Goal: Task Accomplishment & Management: Manage account settings

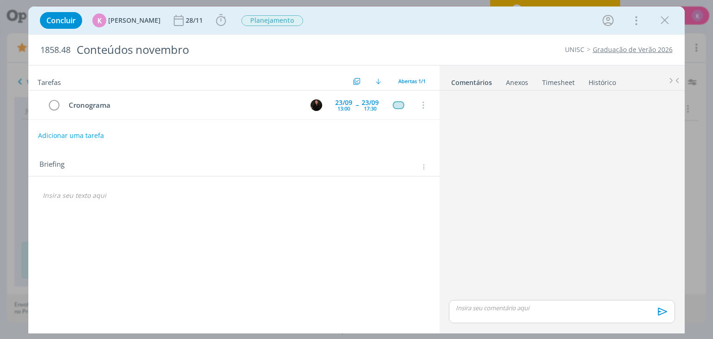
click at [616, 50] on link "Graduação de Verão 2026" at bounding box center [633, 49] width 80 height 9
click at [56, 197] on p "dialog" at bounding box center [234, 195] width 382 height 9
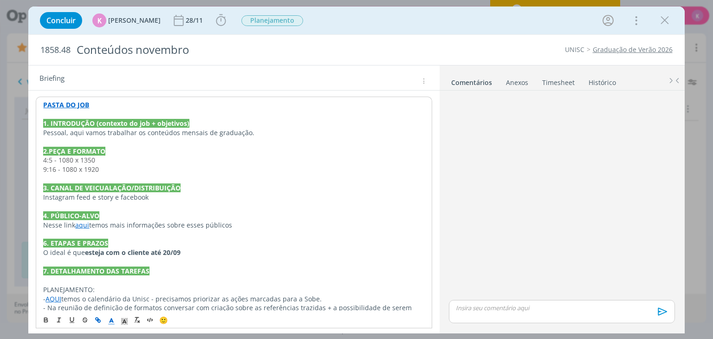
scroll to position [93, 0]
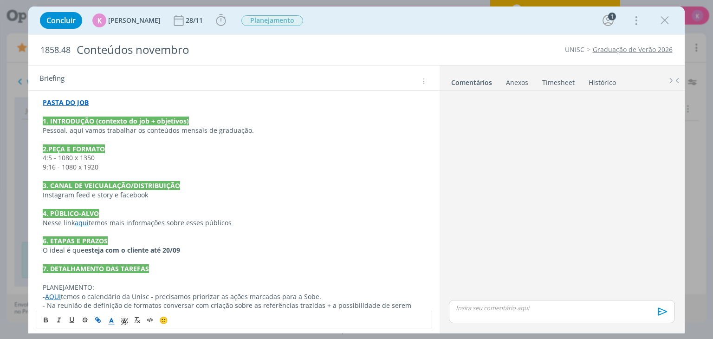
click at [180, 249] on strong "esteja com o cliente até 20/09" at bounding box center [132, 250] width 96 height 9
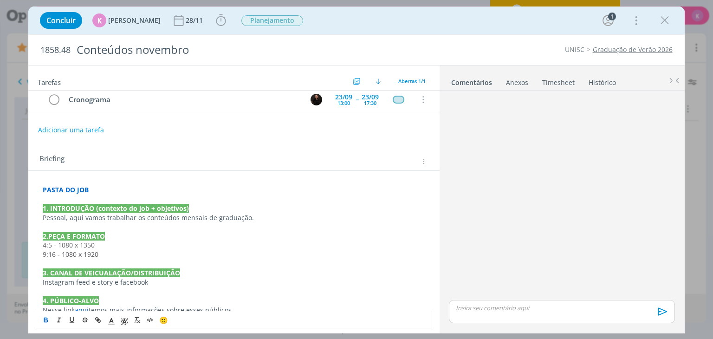
scroll to position [5, 0]
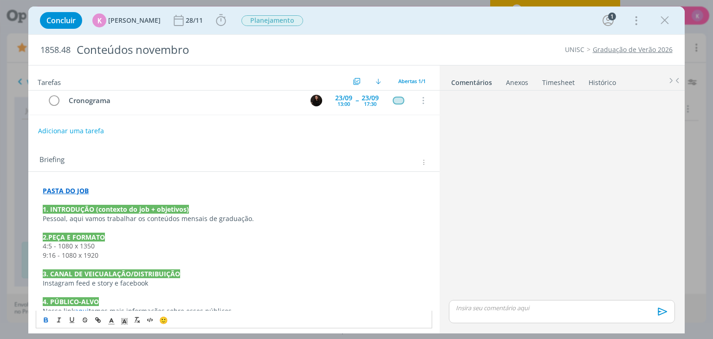
click at [68, 188] on strong "PASTA DO JOB" at bounding box center [66, 190] width 46 height 9
click at [200, 208] on link "dialog" at bounding box center [184, 208] width 31 height 9
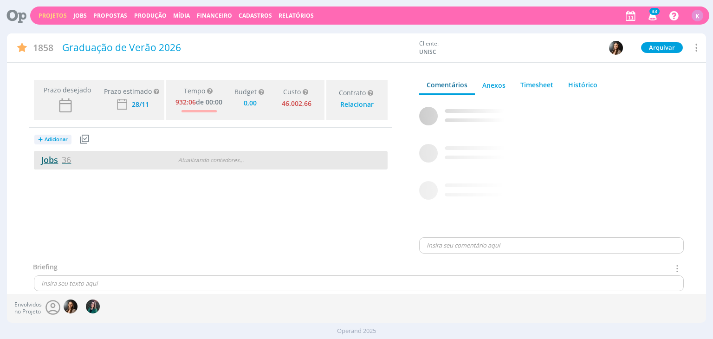
type input "0,00"
click at [52, 161] on link "Jobs 36" at bounding box center [52, 159] width 37 height 11
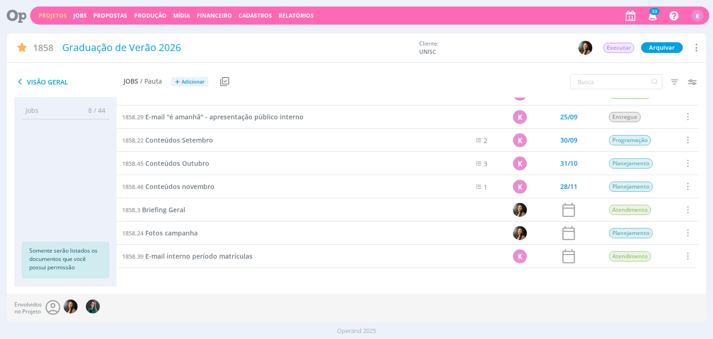
scroll to position [665, 0]
click at [176, 165] on span "Conteúdos Outubro" at bounding box center [177, 163] width 64 height 9
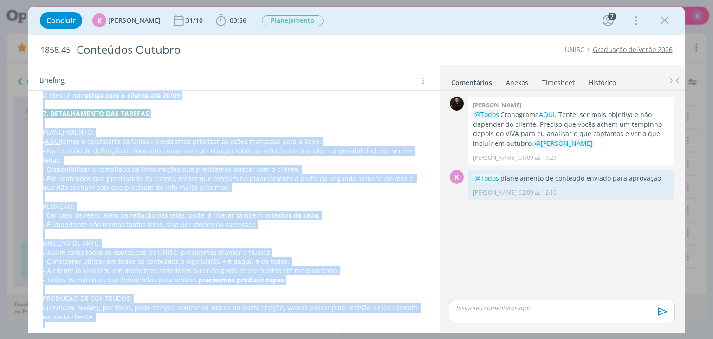
scroll to position [323, 0]
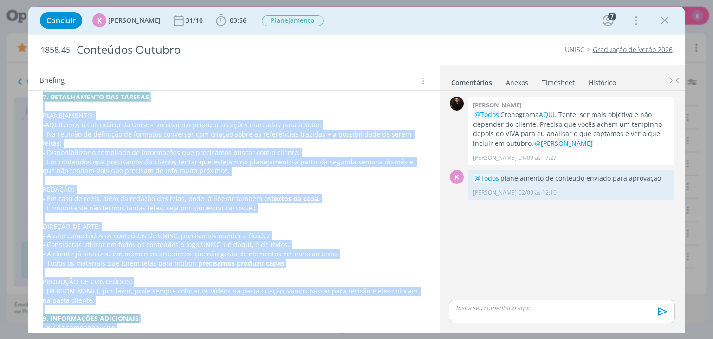
copy div "PASTA DO JOB 1. INTRODUÇÃO (contexto do job + objetivos) Pessoal, aqui vamos tr…"
drag, startPoint x: 42, startPoint y: 116, endPoint x: 213, endPoint y: 348, distance: 288.6
click at [213, 338] on html "Projetos Jobs Propostas Produção Mídia Financeiro Cadastros Relatórios 33 Notif…" at bounding box center [356, 169] width 713 height 339
click at [249, 157] on p "- Em conteúdos que precisamos do cliente, tentar que estejam no planejamento a …" at bounding box center [234, 166] width 382 height 19
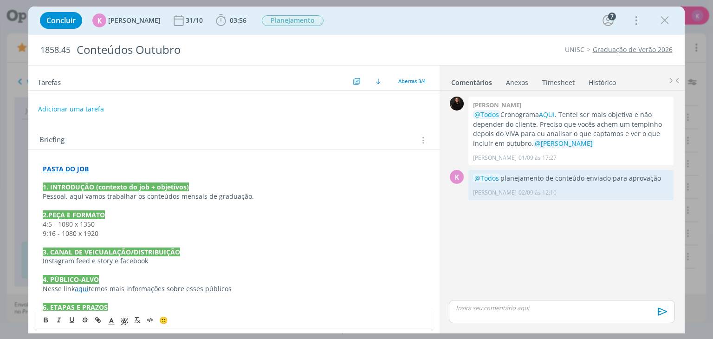
scroll to position [45, 0]
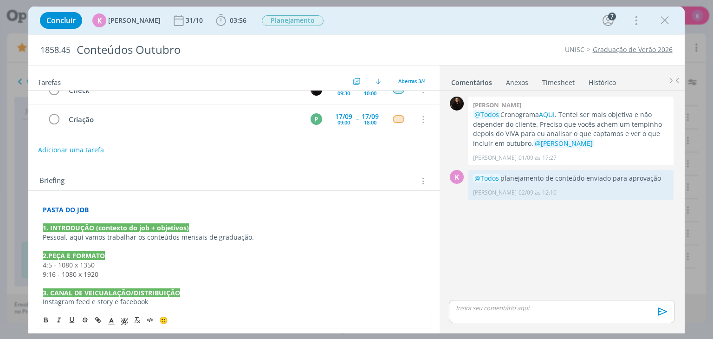
click at [76, 207] on strong "PASTA DO JOB" at bounding box center [66, 209] width 46 height 9
click at [97, 223] on link "https://sobeae.sharepoint.com/:f:/s/SOBEAE/EuhPdrFcrlZOqwCzYYG9u7gBw8k8-BucsFXa…" at bounding box center [103, 227] width 70 height 12
click at [282, 302] on p "Instagram feed e story e facebook" at bounding box center [234, 301] width 382 height 9
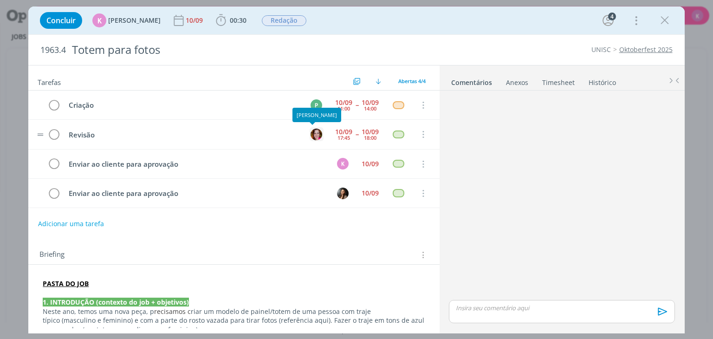
click at [312, 130] on img "dialog" at bounding box center [317, 135] width 12 height 12
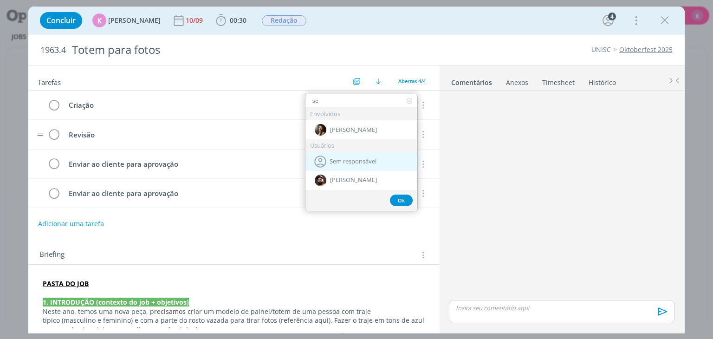
type input "se"
click at [338, 160] on span "Sem responsável" at bounding box center [353, 161] width 47 height 7
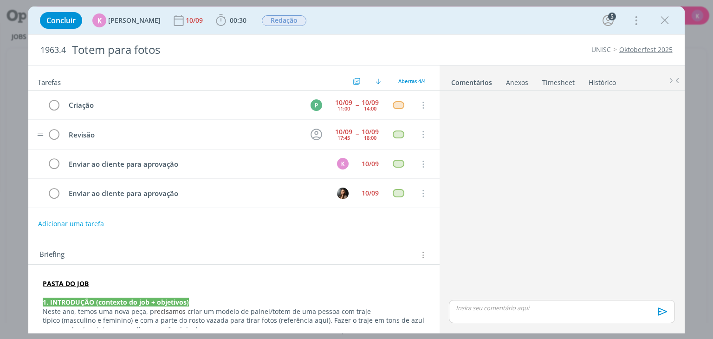
click at [647, 49] on link "Oktoberfest 2025" at bounding box center [645, 49] width 53 height 9
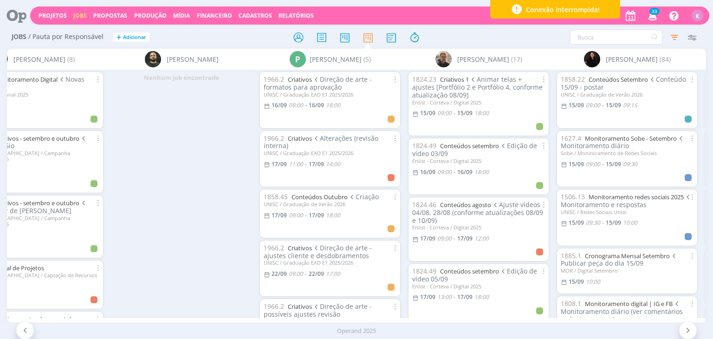
scroll to position [0, 1837]
click at [687, 40] on icon "button" at bounding box center [692, 37] width 17 height 17
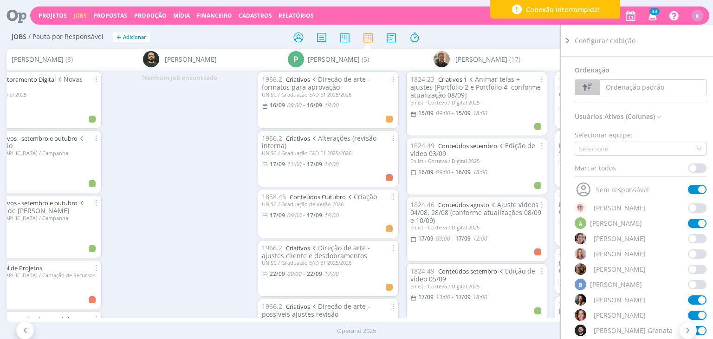
click at [527, 34] on div "Filtrar Filtrar Limpar Tipo Jobs e Tarefas Data Personalizado 15/09/2025 a 30/0…" at bounding box center [590, 37] width 224 height 15
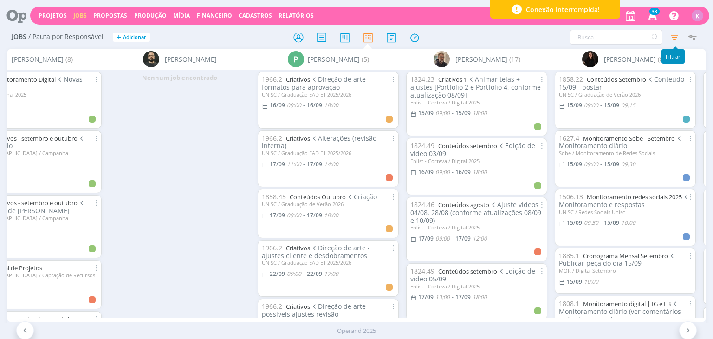
click at [671, 41] on icon "button" at bounding box center [674, 37] width 17 height 17
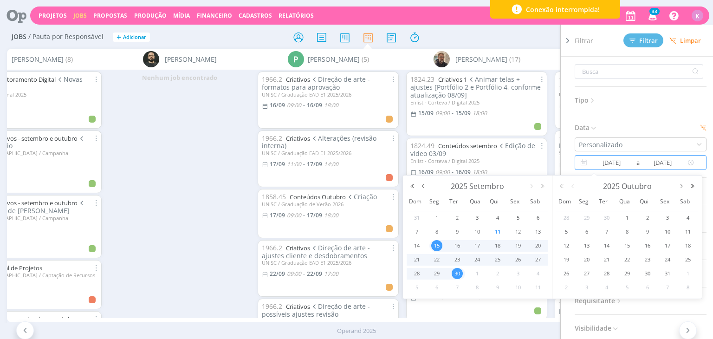
click at [598, 160] on input "15/09/2025" at bounding box center [611, 162] width 45 height 11
click at [499, 228] on span "11" at bounding box center [497, 231] width 11 height 11
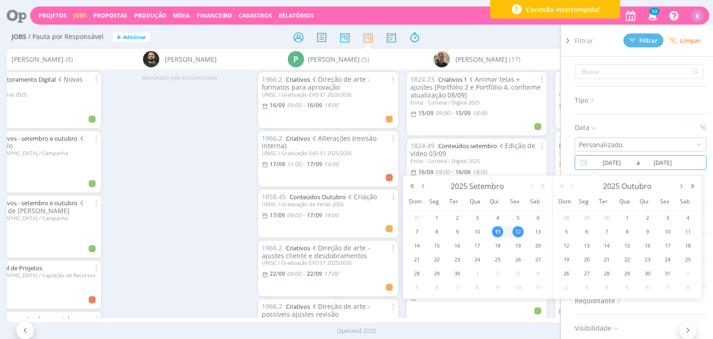
click at [511, 228] on div "12" at bounding box center [517, 232] width 18 height 12
type input "[DATE]"
type input "12/09/2025"
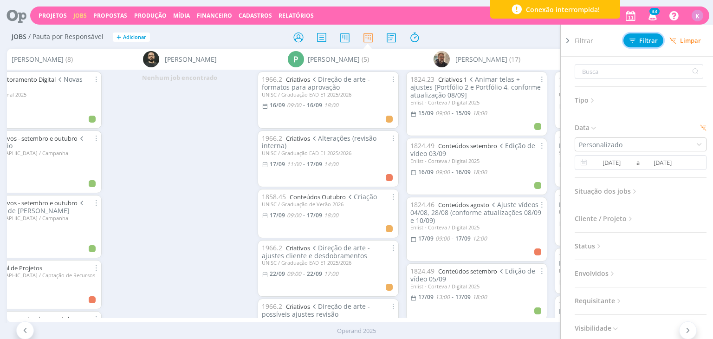
click at [643, 40] on span "Filtrar" at bounding box center [644, 41] width 28 height 6
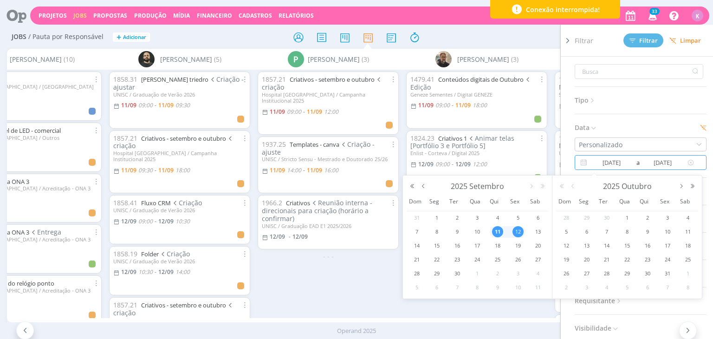
click at [600, 160] on input "[DATE]" at bounding box center [611, 162] width 45 height 11
click at [475, 234] on span "10" at bounding box center [477, 231] width 11 height 11
click at [516, 238] on td "12" at bounding box center [518, 232] width 20 height 14
type input "[DATE]"
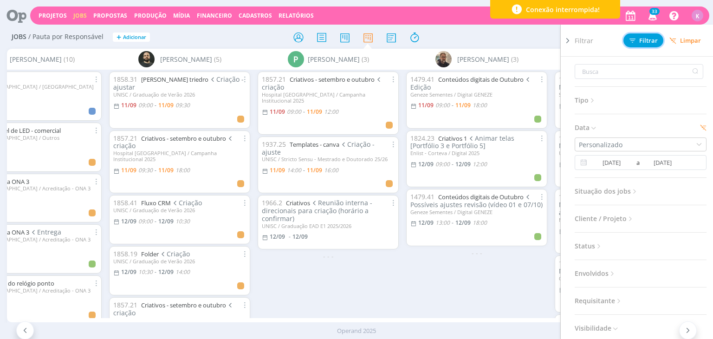
click at [637, 43] on span "Filtrar" at bounding box center [644, 41] width 28 height 6
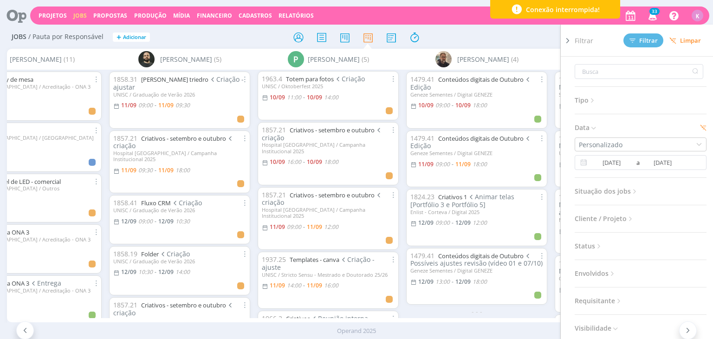
scroll to position [0, 0]
click at [308, 88] on div "UNISC / Oktoberfest 2025" at bounding box center [328, 87] width 133 height 6
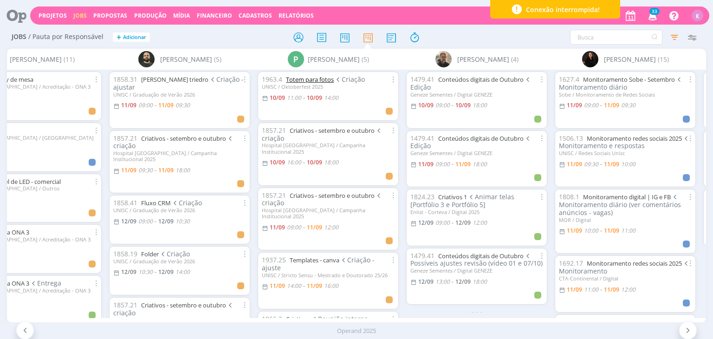
click at [312, 80] on link "Totem para fotos" at bounding box center [310, 79] width 48 height 8
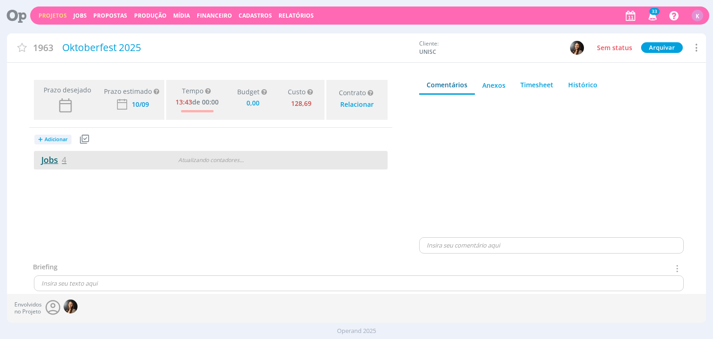
type input "0,00"
click at [62, 158] on span "4" at bounding box center [64, 159] width 5 height 11
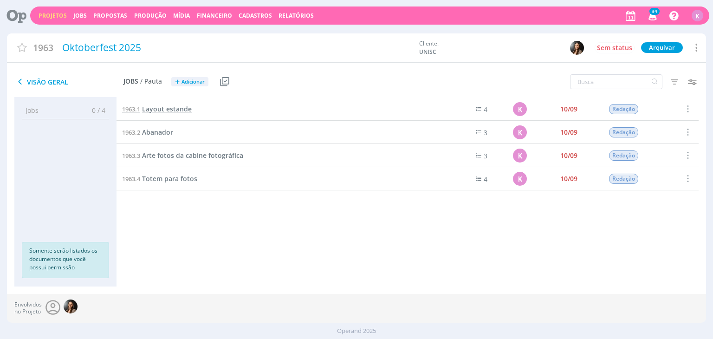
click at [140, 109] on span "1963.1" at bounding box center [131, 109] width 18 height 8
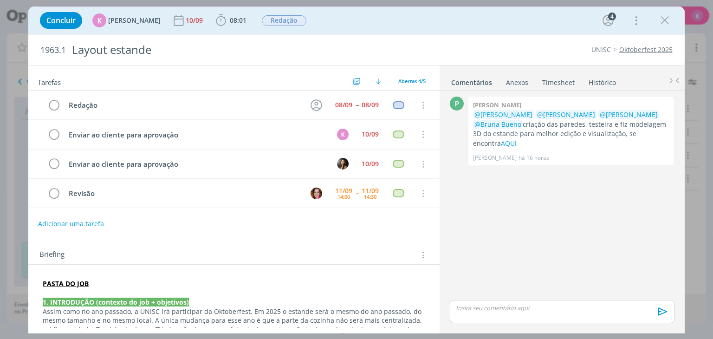
click at [636, 240] on div "P 0 [PERSON_NAME] @[PERSON_NAME] @[PERSON_NAME] @[PERSON_NAME] @[PERSON_NAME] c…" at bounding box center [561, 196] width 233 height 204
click at [176, 281] on p "PASTA DO JOB" at bounding box center [234, 283] width 382 height 9
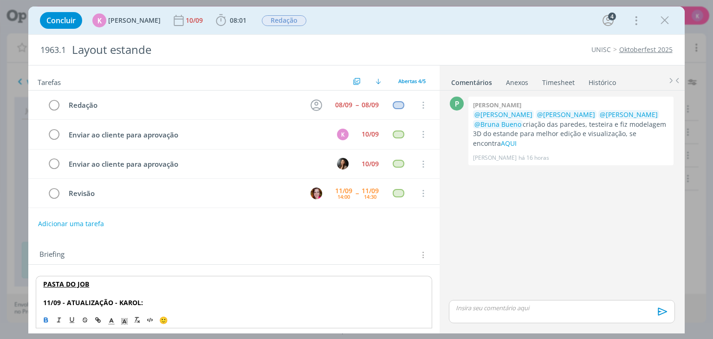
click at [136, 299] on strong "11/09 - ATUALIZAÇÃO - KAROL:" at bounding box center [93, 302] width 100 height 9
click at [136, 300] on strong "11/09 - ATUALIZAÇÃO - KAROL:" at bounding box center [93, 302] width 100 height 9
click at [123, 324] on icon "dialog" at bounding box center [124, 321] width 8 height 8
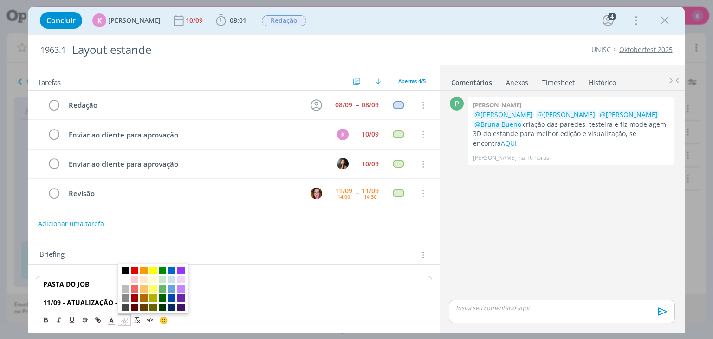
click at [144, 268] on span "dialog" at bounding box center [143, 269] width 7 height 7
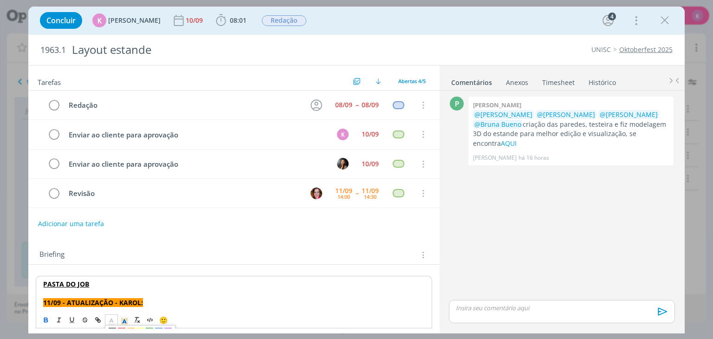
click at [110, 318] on icon "dialog" at bounding box center [111, 321] width 8 height 8
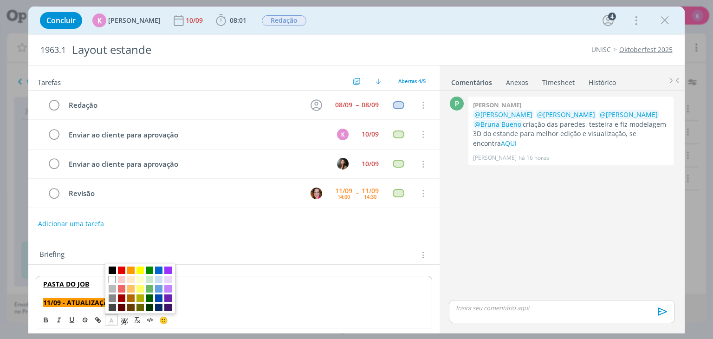
click at [110, 281] on span "dialog" at bounding box center [112, 279] width 7 height 7
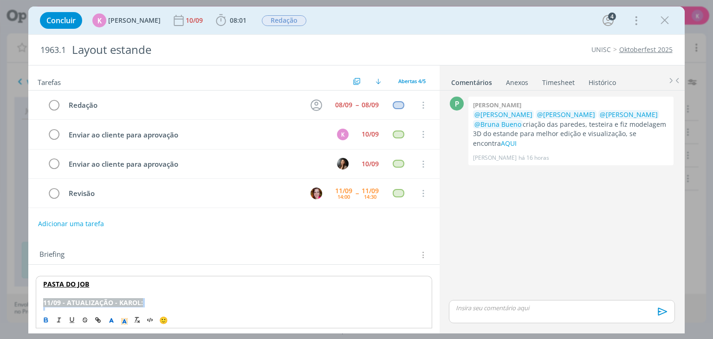
click at [145, 300] on p "11/09 - ATUALIZAÇÃO - KAROL:" at bounding box center [233, 302] width 381 height 9
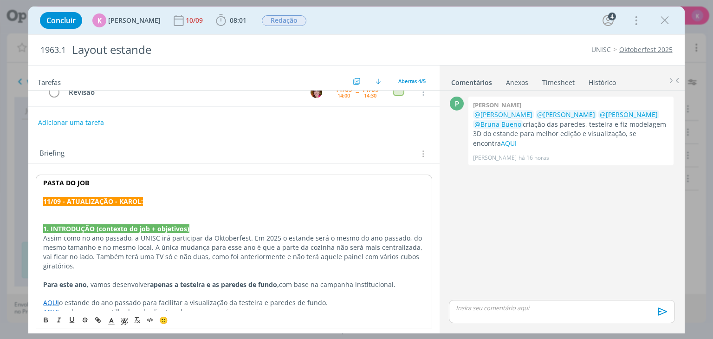
scroll to position [109, 0]
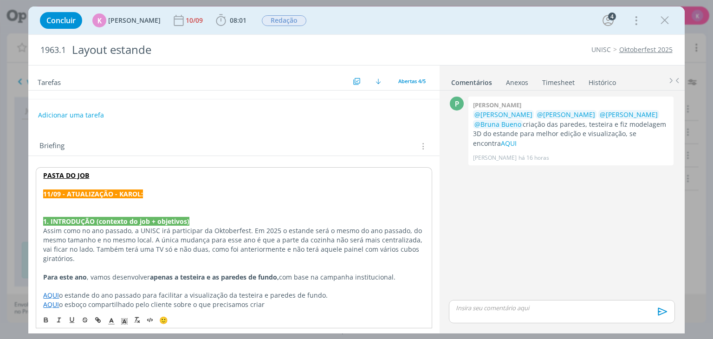
click at [87, 208] on p "dialog" at bounding box center [233, 212] width 381 height 9
click at [89, 201] on p "dialog" at bounding box center [233, 203] width 381 height 9
click at [162, 208] on p "dialog" at bounding box center [234, 211] width 382 height 9
click at [162, 207] on p "dialog" at bounding box center [234, 211] width 382 height 9
click at [96, 201] on p "Patrick," at bounding box center [234, 202] width 382 height 9
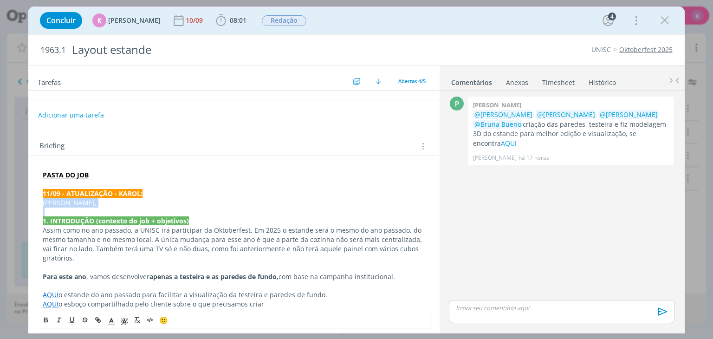
drag, startPoint x: 78, startPoint y: 208, endPoint x: 39, endPoint y: 199, distance: 39.1
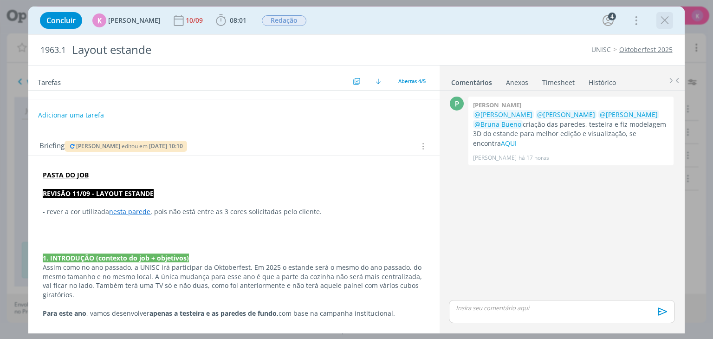
click at [667, 24] on icon "dialog" at bounding box center [665, 20] width 14 height 14
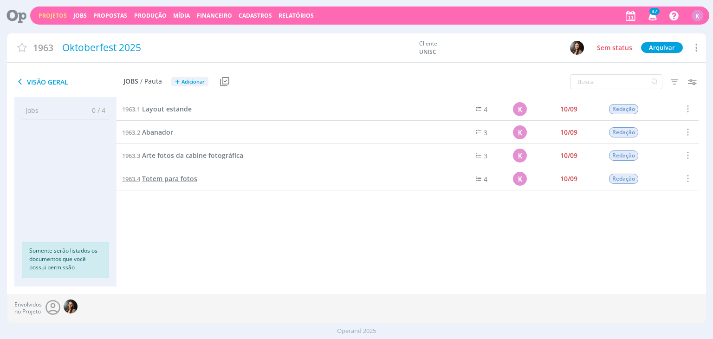
click at [189, 177] on span "Totem para fotos" at bounding box center [169, 178] width 55 height 9
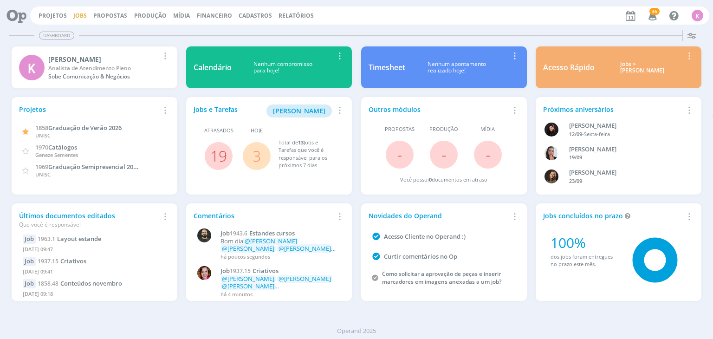
click at [73, 17] on link "Jobs" at bounding box center [79, 16] width 13 height 8
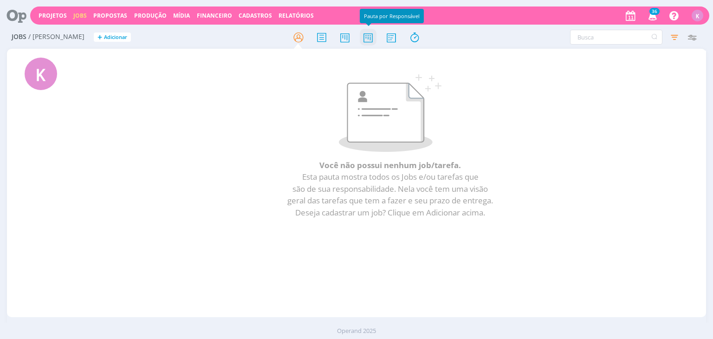
click at [365, 43] on icon at bounding box center [368, 37] width 17 height 18
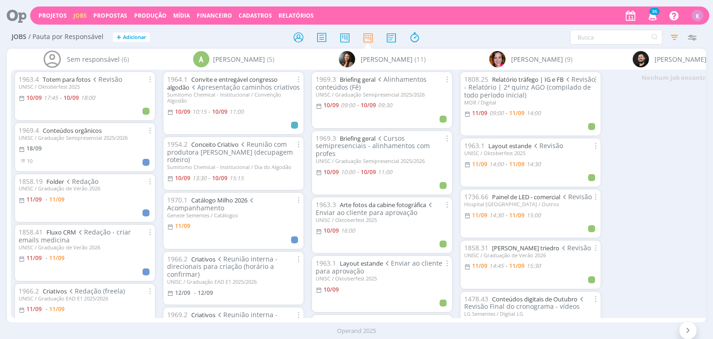
click at [677, 142] on div "Nenhum job encontrado" at bounding box center [679, 194] width 149 height 248
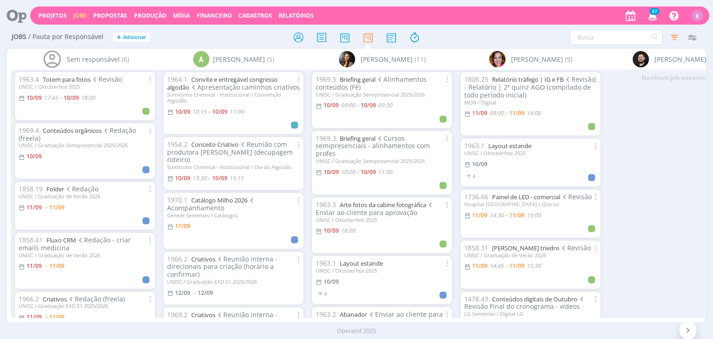
click at [57, 22] on div "Projetos Jobs Propostas Produção [GEOGRAPHIC_DATA] Financeiro Cadastros Relatór…" at bounding box center [369, 15] width 679 height 18
click at [58, 18] on link "Projetos" at bounding box center [53, 16] width 28 height 8
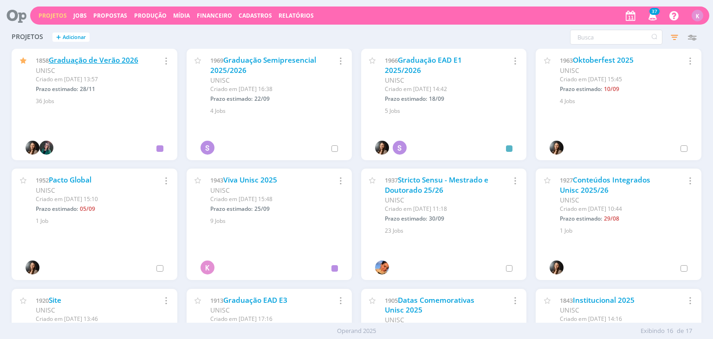
click at [78, 56] on link "Graduação de Verão 2026" at bounding box center [94, 60] width 90 height 10
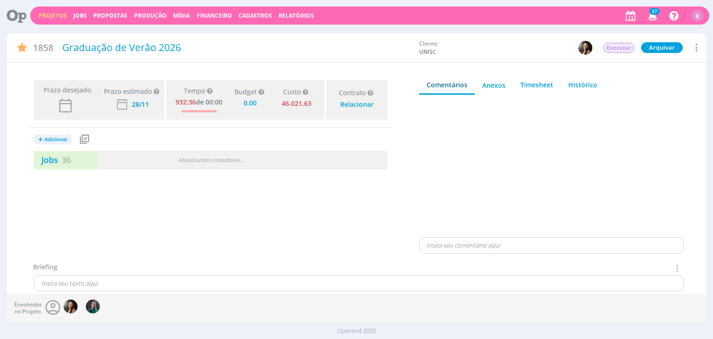
type input "0,00"
click at [59, 155] on link "Jobs 36" at bounding box center [52, 159] width 37 height 11
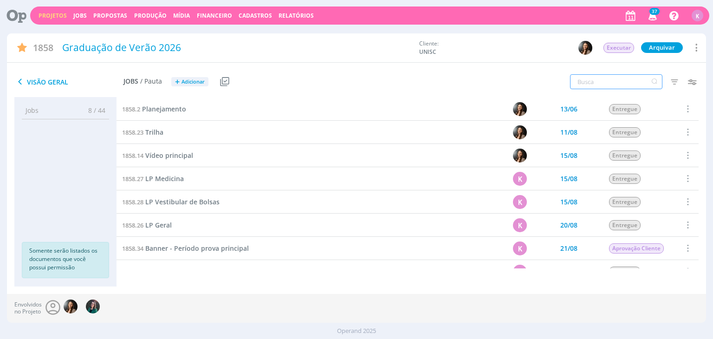
drag, startPoint x: 600, startPoint y: 86, endPoint x: 595, endPoint y: 88, distance: 5.0
click at [600, 86] on input "text" at bounding box center [616, 81] width 92 height 15
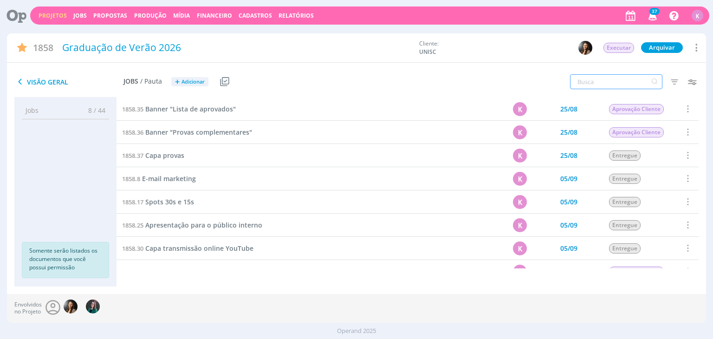
scroll to position [433, 0]
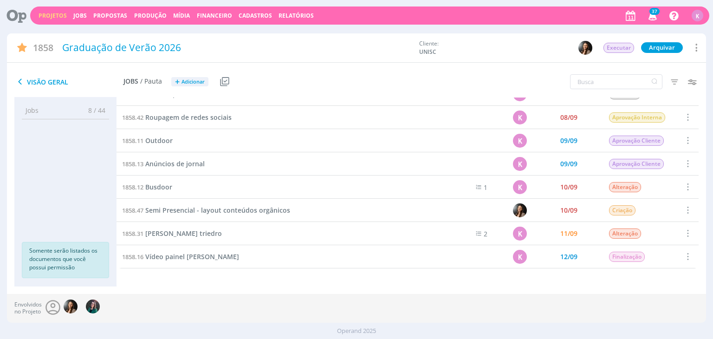
click at [52, 13] on link "Projetos" at bounding box center [53, 16] width 28 height 8
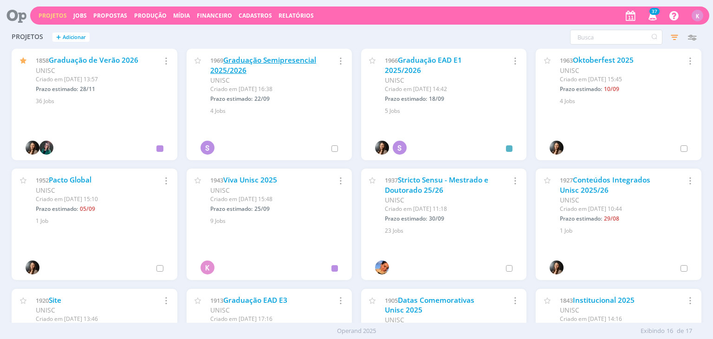
click at [227, 65] on link "Graduação Semipresencial 2025/2026" at bounding box center [263, 65] width 106 height 20
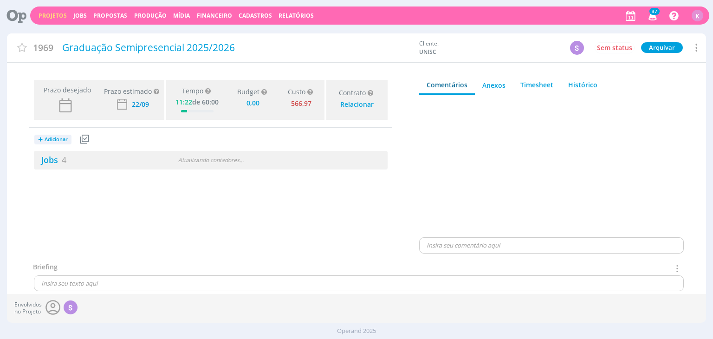
type input "0,00"
click at [50, 161] on link "Jobs 4" at bounding box center [50, 159] width 32 height 11
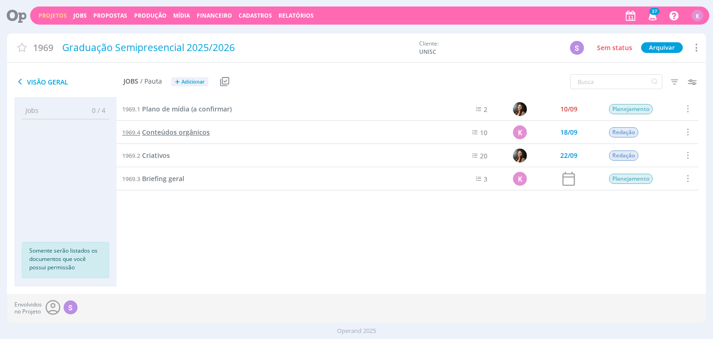
click at [164, 132] on span "Conteúdos orgânicos" at bounding box center [176, 132] width 68 height 9
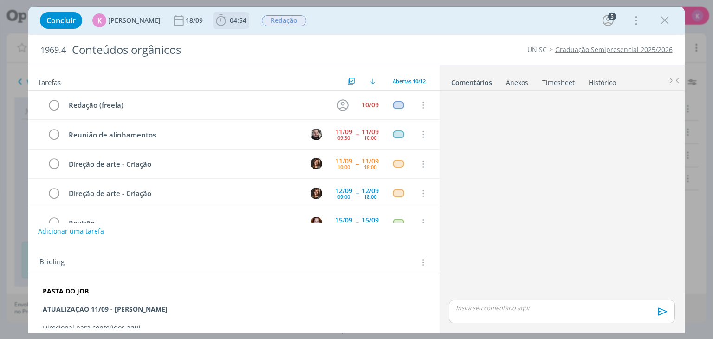
click at [235, 15] on span "04:54" at bounding box center [231, 20] width 34 height 14
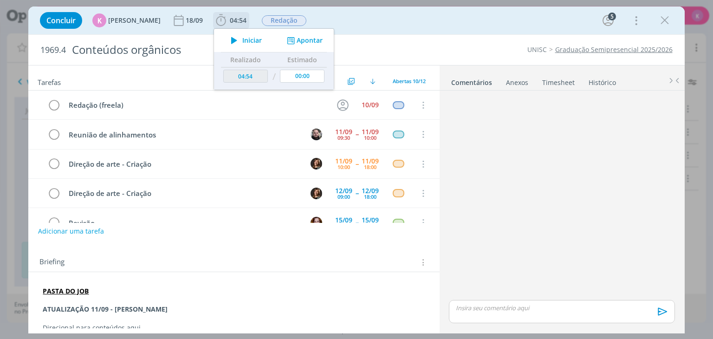
click at [294, 35] on div "Iniciar Apontar" at bounding box center [274, 40] width 120 height 23
click at [297, 38] on button "Apontar" at bounding box center [304, 41] width 39 height 10
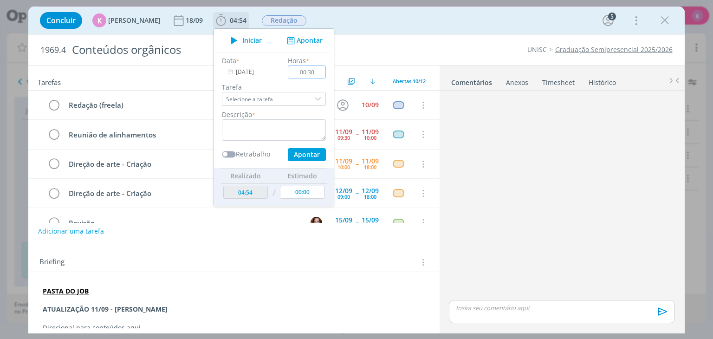
type input "00:30"
click at [232, 130] on textarea "dialog" at bounding box center [274, 129] width 104 height 21
type textarea "Reunião de alinhamentos"
click at [305, 154] on button "Apontar" at bounding box center [307, 154] width 38 height 13
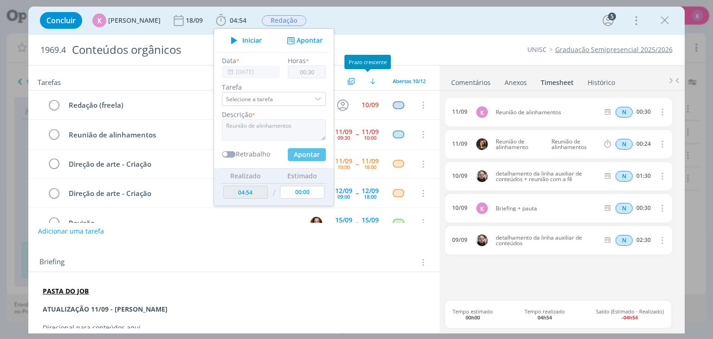
type input "05:24"
type input "00:00"
type input "05:54"
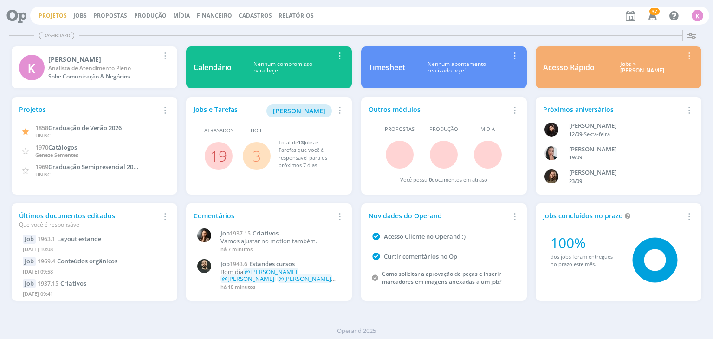
click at [58, 15] on link "Projetos" at bounding box center [53, 16] width 28 height 8
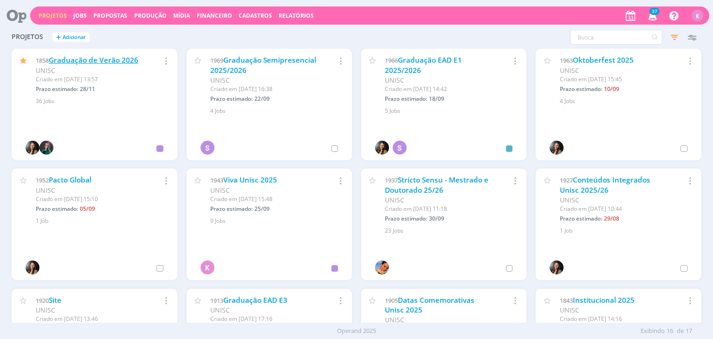
click at [89, 61] on link "Graduação de Verão 2026" at bounding box center [94, 60] width 90 height 10
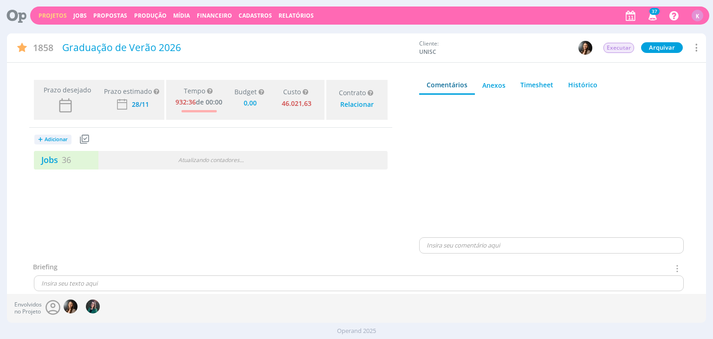
type input "0,00"
click at [48, 162] on link "Jobs 36" at bounding box center [52, 159] width 37 height 11
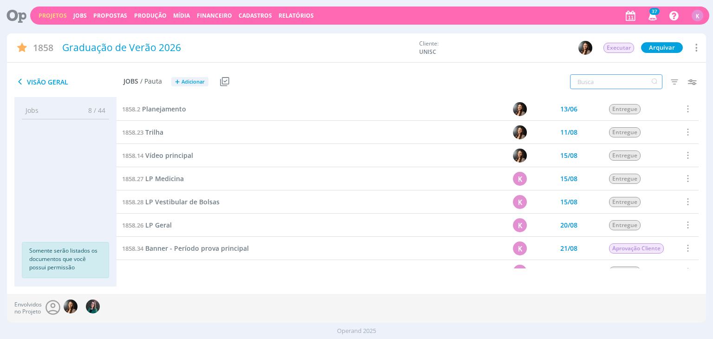
click at [592, 87] on input "text" at bounding box center [616, 81] width 92 height 15
type input "semi"
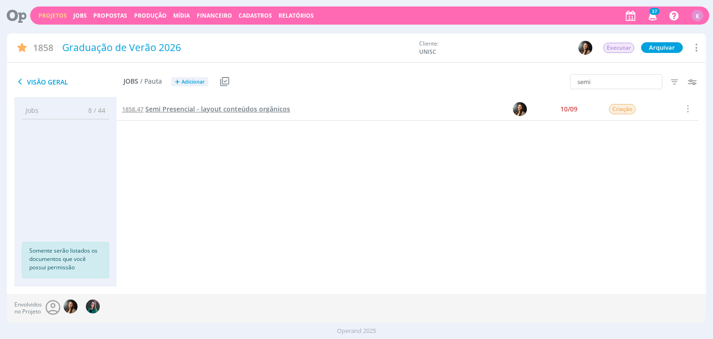
click at [249, 112] on span "Semi Presencial - layout conteúdos orgânicos" at bounding box center [217, 108] width 145 height 9
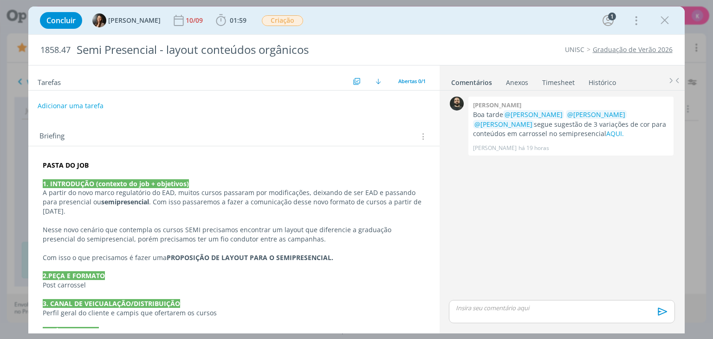
click at [94, 101] on button "Adicionar uma tarefa" at bounding box center [71, 106] width 66 height 16
drag, startPoint x: 168, startPoint y: 99, endPoint x: 74, endPoint y: 117, distance: 95.0
click at [74, 117] on div "Tarefas Usar Job de template Criar template a partir deste job Visualizar Templ…" at bounding box center [233, 196] width 411 height 263
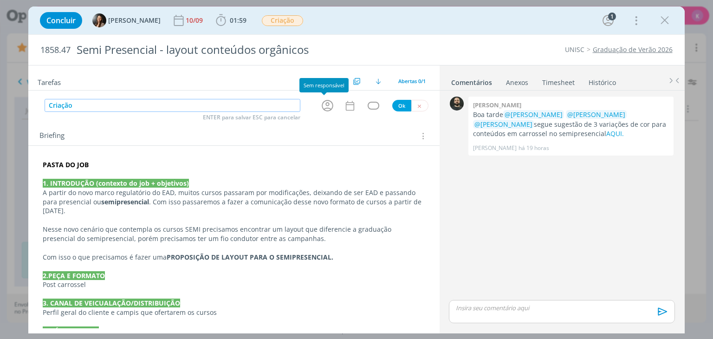
click at [325, 102] on icon "dialog" at bounding box center [327, 105] width 14 height 14
type input "Criação"
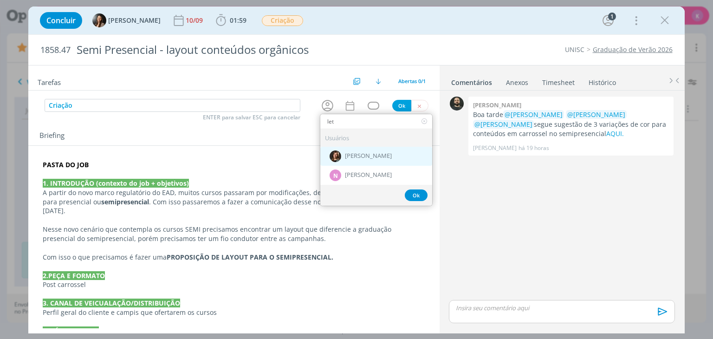
type input "let"
click at [374, 150] on div "[PERSON_NAME]" at bounding box center [376, 156] width 112 height 19
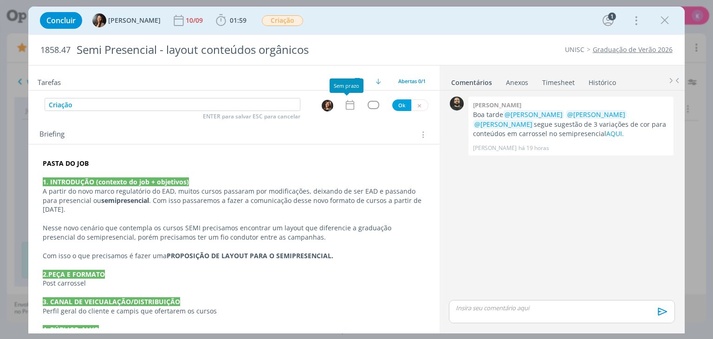
click at [347, 108] on icon "dialog" at bounding box center [350, 105] width 12 height 12
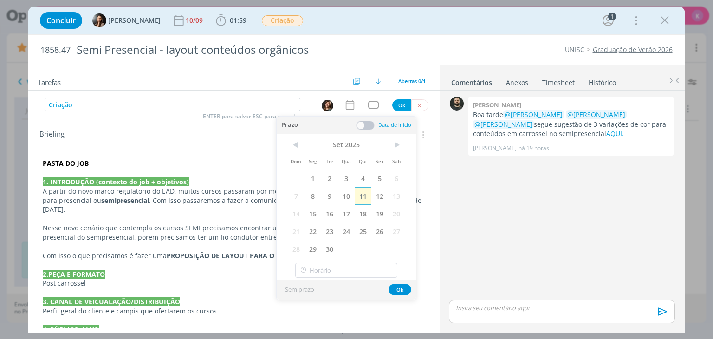
click at [364, 200] on span "11" at bounding box center [363, 196] width 17 height 18
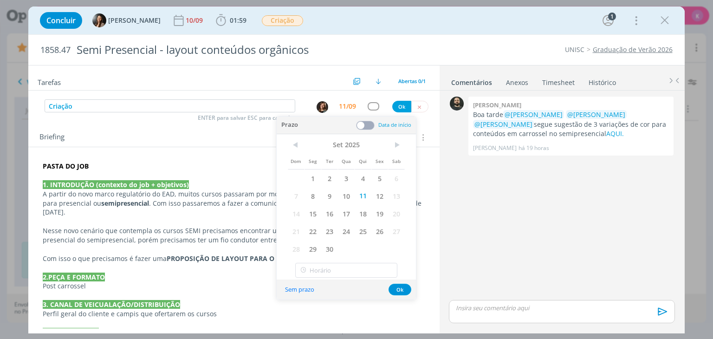
click at [362, 125] on span at bounding box center [365, 125] width 19 height 9
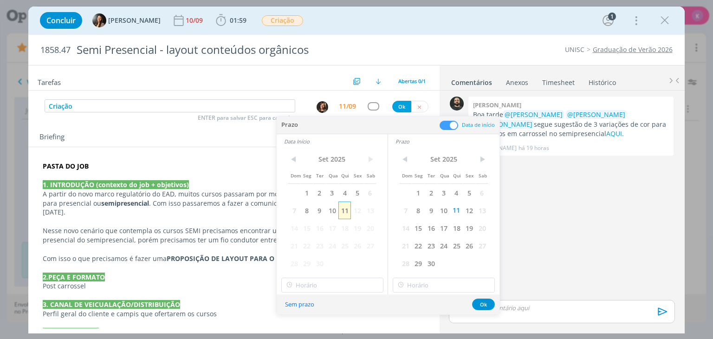
click at [344, 215] on span "11" at bounding box center [344, 210] width 13 height 18
click at [331, 283] on input "11:00" at bounding box center [332, 285] width 102 height 15
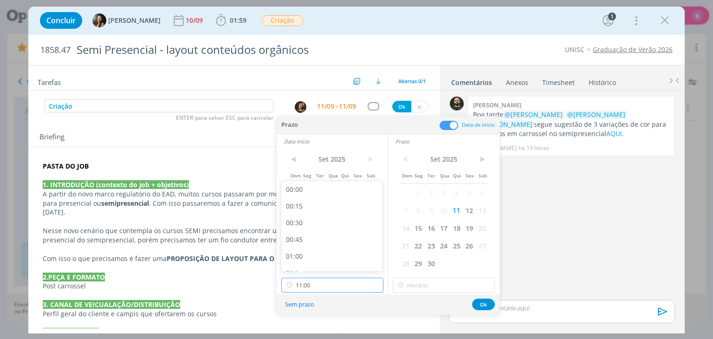
scroll to position [665, 0]
click at [320, 198] on div "10:00" at bounding box center [333, 193] width 104 height 17
type input "10:00"
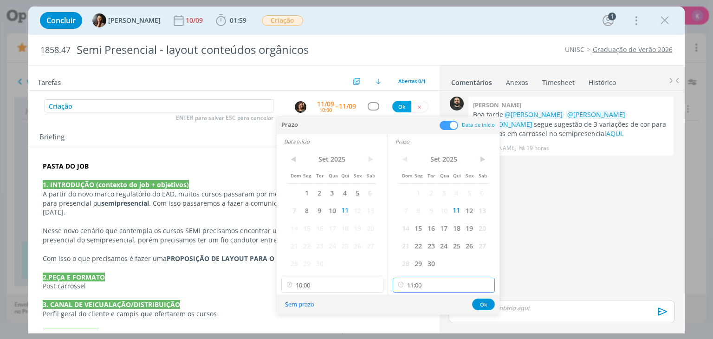
click at [412, 285] on input "11:00" at bounding box center [444, 285] width 102 height 15
click at [420, 236] on div "12:00" at bounding box center [445, 234] width 104 height 17
type input "12:00"
click at [486, 303] on button "Ok" at bounding box center [483, 305] width 23 height 12
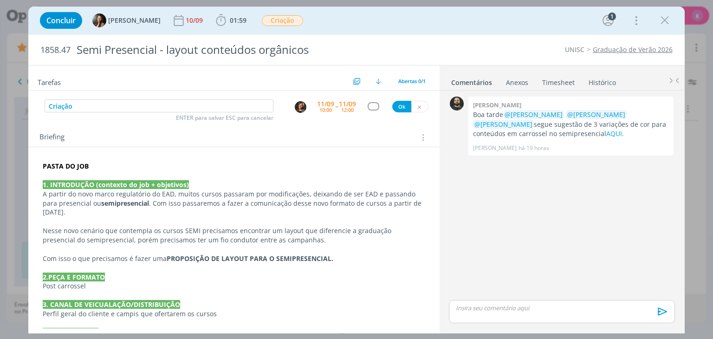
click at [368, 104] on div "dialog" at bounding box center [374, 106] width 12 height 8
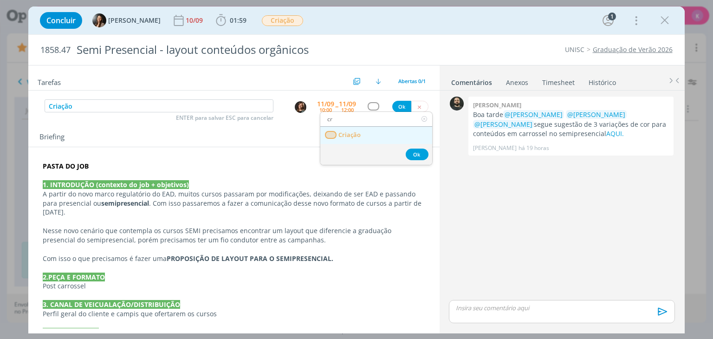
type input "cr"
click at [351, 136] on span "Criação" at bounding box center [350, 134] width 22 height 7
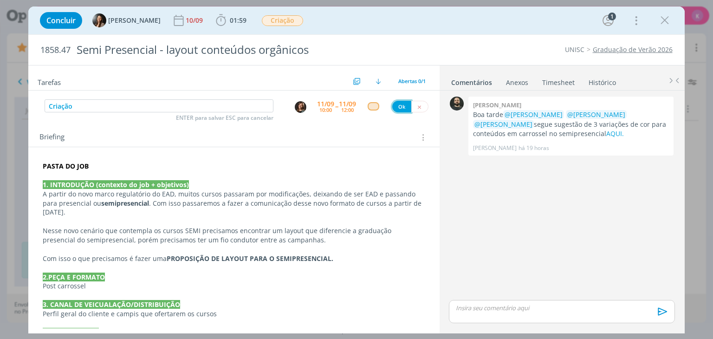
click at [397, 106] on button "Ok" at bounding box center [401, 107] width 19 height 12
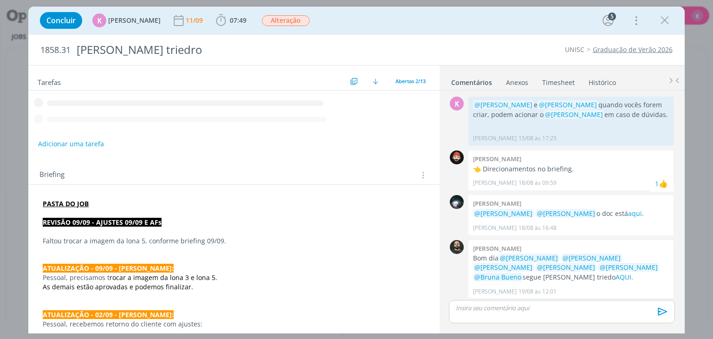
scroll to position [518, 0]
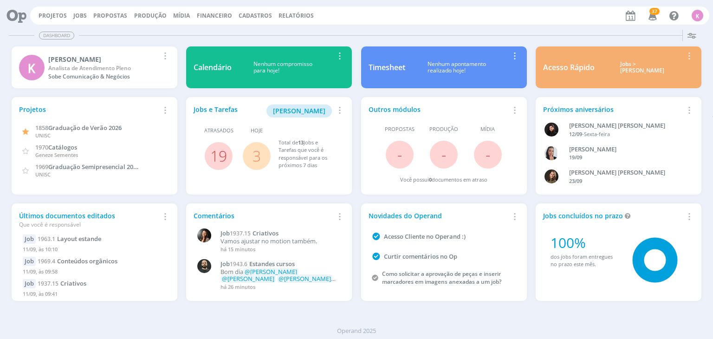
click at [253, 159] on link "3" at bounding box center [257, 156] width 8 height 20
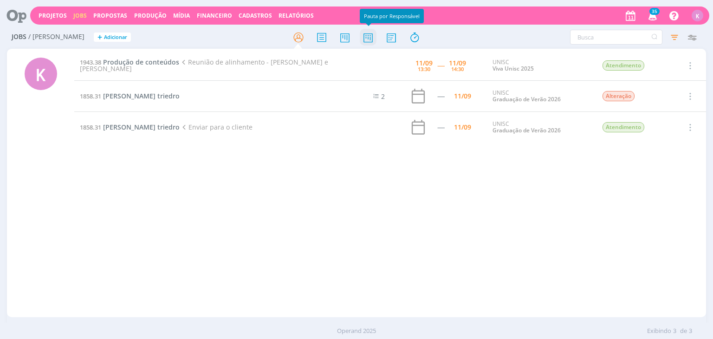
click at [360, 39] on icon at bounding box center [368, 37] width 17 height 18
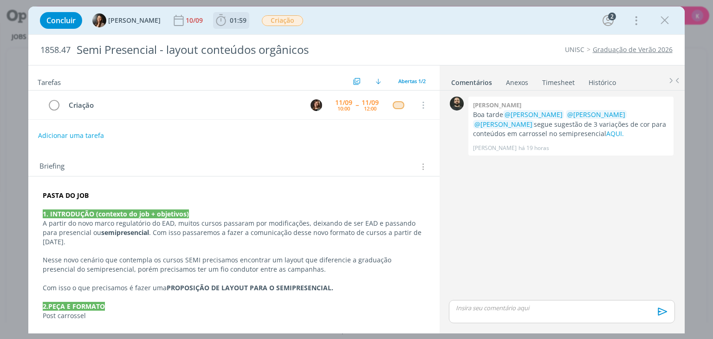
click at [230, 20] on span "01:59" at bounding box center [238, 20] width 17 height 9
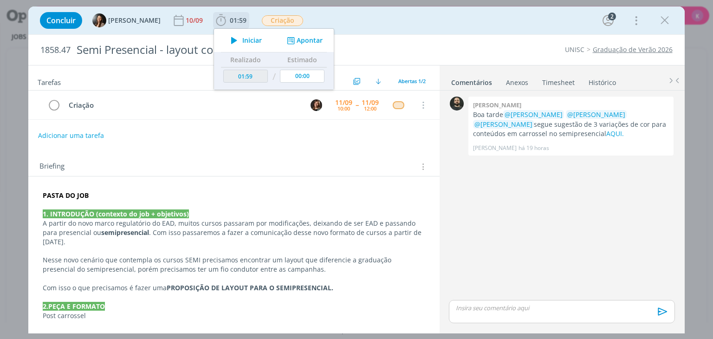
click at [295, 40] on button "Apontar" at bounding box center [304, 41] width 39 height 10
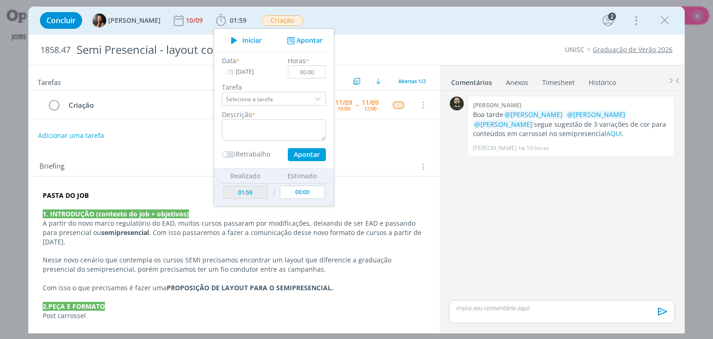
click at [360, 26] on div "Concluir Beatriz Luchese 10/09 01:59 Iniciar Apontar Data * 11/09/2025 Horas * …" at bounding box center [356, 20] width 642 height 22
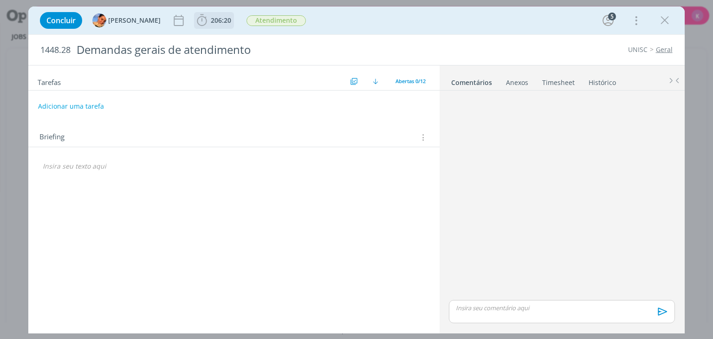
click at [214, 23] on span "206:20" at bounding box center [221, 20] width 20 height 9
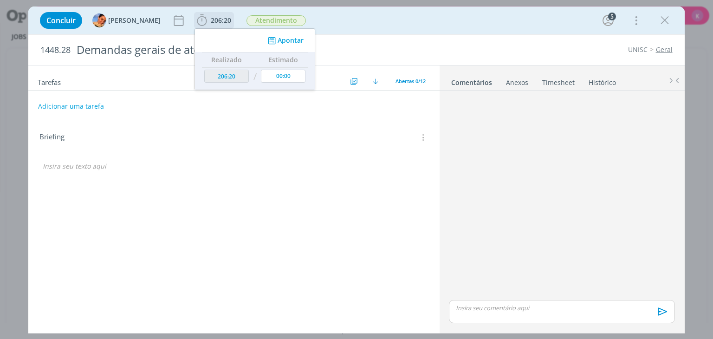
click at [270, 38] on button "Apontar" at bounding box center [285, 41] width 39 height 10
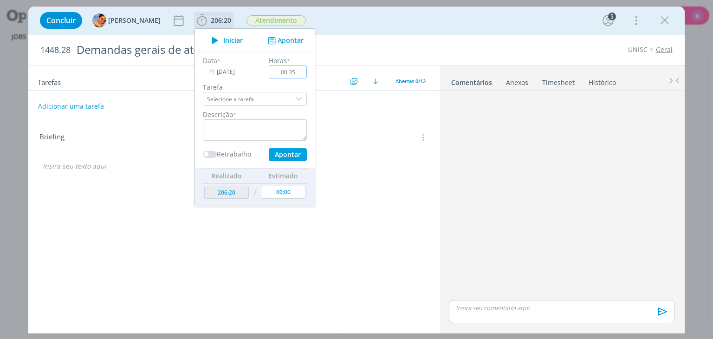
type input "00:35"
click at [273, 128] on textarea "dialog" at bounding box center [255, 129] width 104 height 21
type textarea "Emails e Whats"
click at [274, 151] on button "Apontar" at bounding box center [288, 154] width 38 height 13
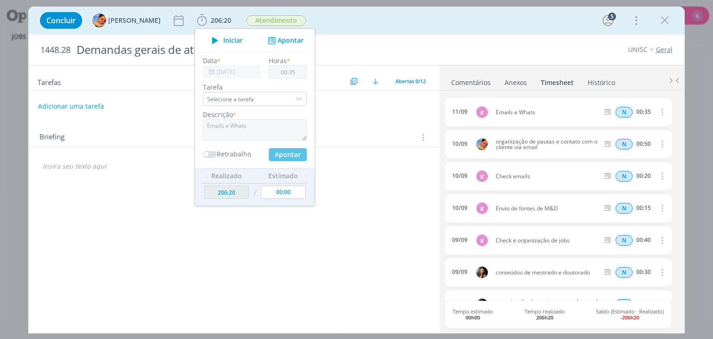
type input "206:55"
type input "00:00"
click at [366, 110] on div "Adicionar uma tarefa" at bounding box center [233, 106] width 411 height 17
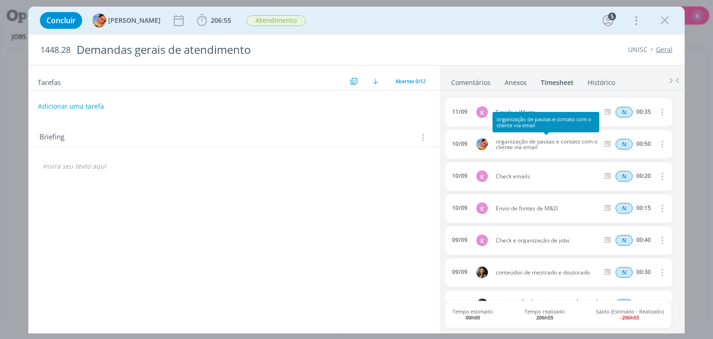
click at [565, 143] on span "organização de pautas e contato com o cliente via email" at bounding box center [547, 144] width 111 height 11
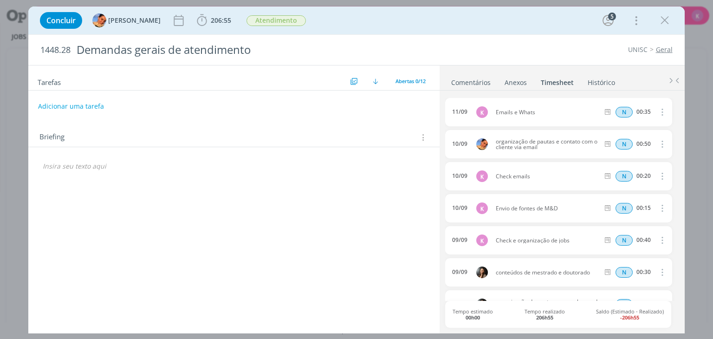
click at [321, 143] on div "Briefing Briefings Predefinidos Versões do Briefing Ver Briefing do Projeto" at bounding box center [233, 134] width 411 height 25
click at [666, 16] on icon "dialog" at bounding box center [665, 20] width 14 height 14
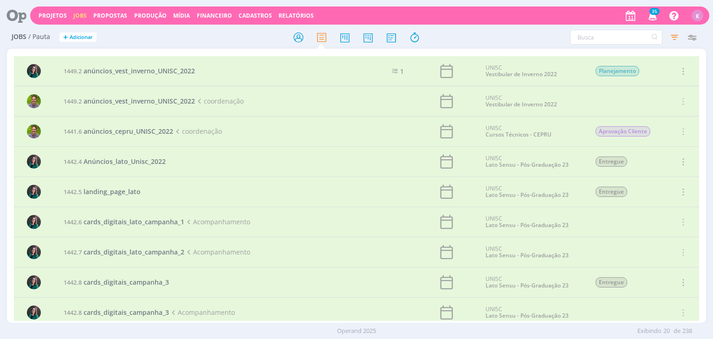
click at [17, 14] on icon at bounding box center [13, 15] width 19 height 18
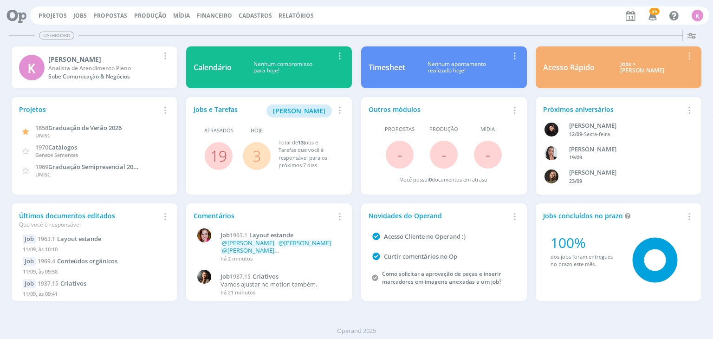
click at [260, 157] on link "3" at bounding box center [257, 156] width 8 height 20
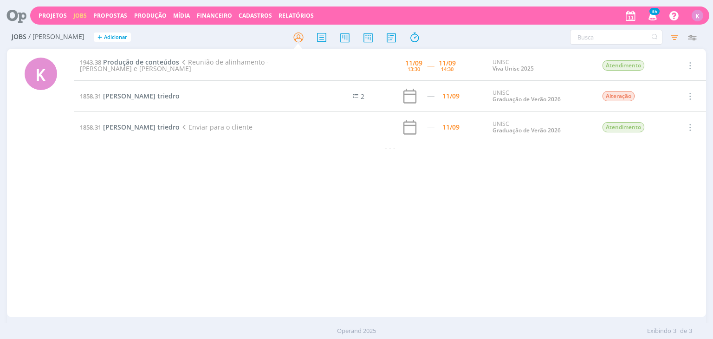
click at [19, 11] on icon at bounding box center [13, 15] width 19 height 18
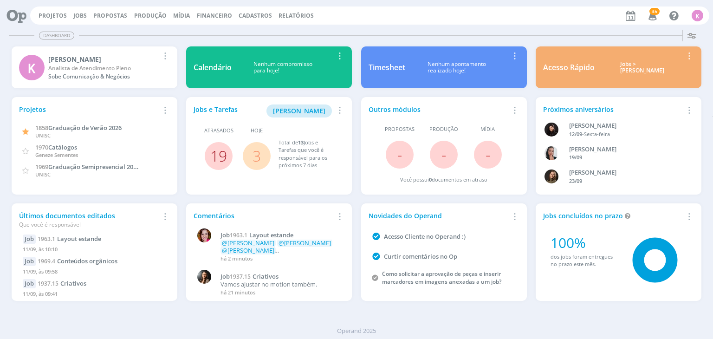
click at [225, 155] on link "19" at bounding box center [218, 156] width 17 height 20
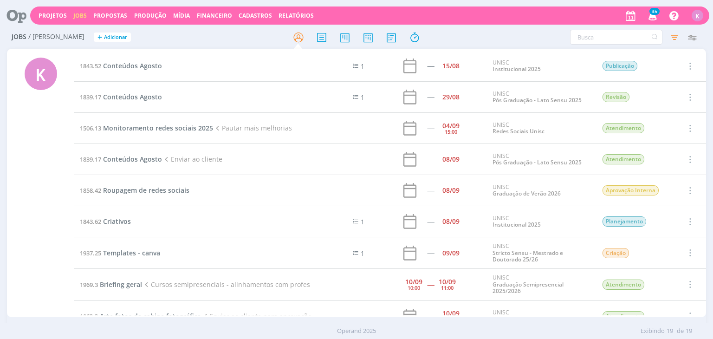
click at [132, 59] on td "1843.52 Conteúdos Agosto" at bounding box center [196, 66] width 244 height 31
click at [132, 64] on span "Conteúdos Agosto" at bounding box center [132, 65] width 59 height 9
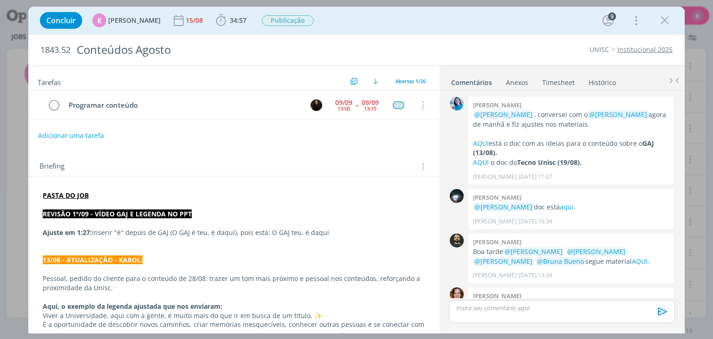
scroll to position [1055, 0]
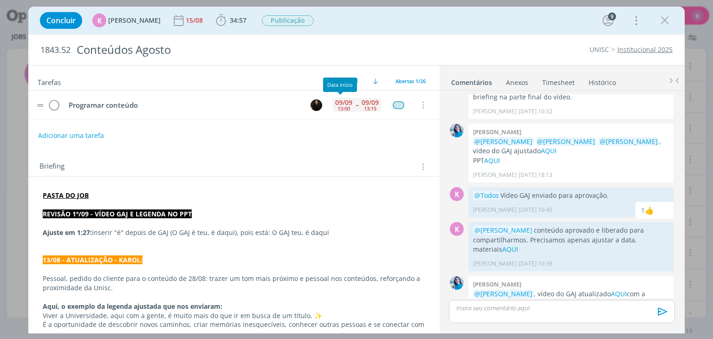
click at [342, 106] on div "13:00" at bounding box center [344, 108] width 13 height 5
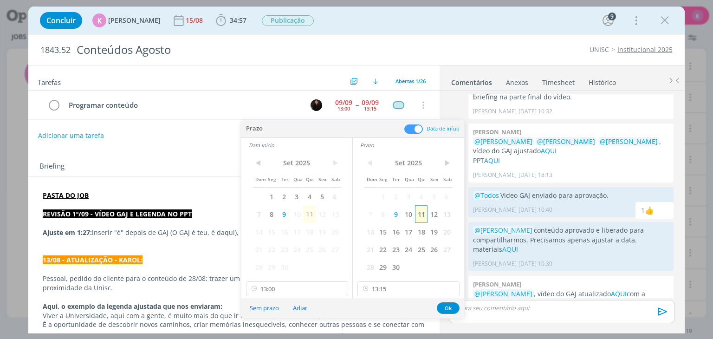
click at [425, 214] on span "11" at bounding box center [421, 214] width 13 height 18
click at [310, 214] on span "11" at bounding box center [309, 214] width 13 height 18
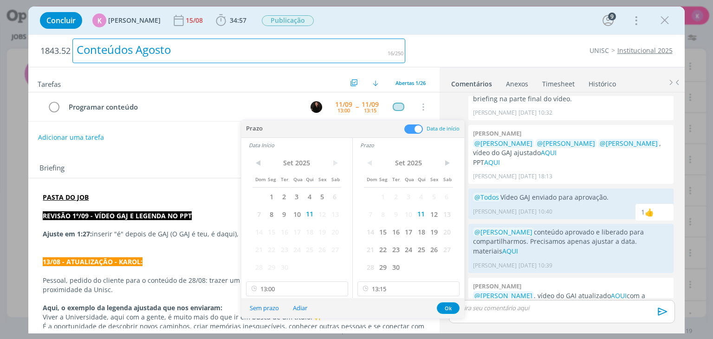
click at [300, 59] on div "Conteúdos Agosto" at bounding box center [238, 51] width 333 height 25
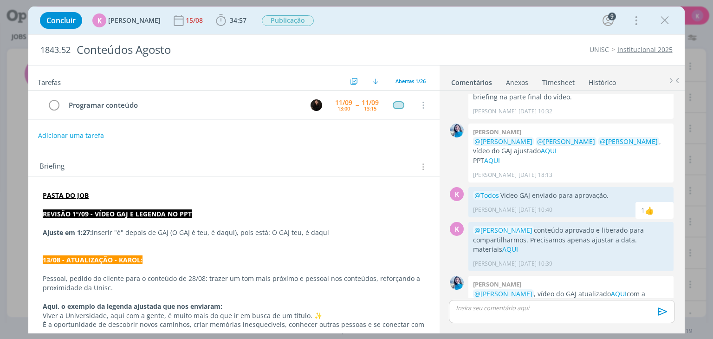
click at [248, 86] on h2 "Tarefas" at bounding box center [193, 81] width 310 height 12
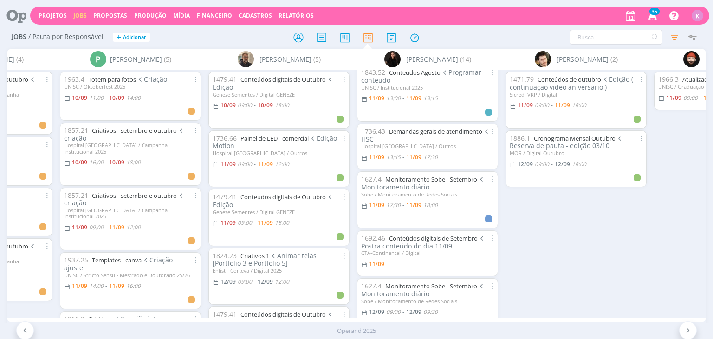
scroll to position [188, 0]
click at [416, 132] on link "Demandas gerais de atendimento" at bounding box center [435, 131] width 93 height 8
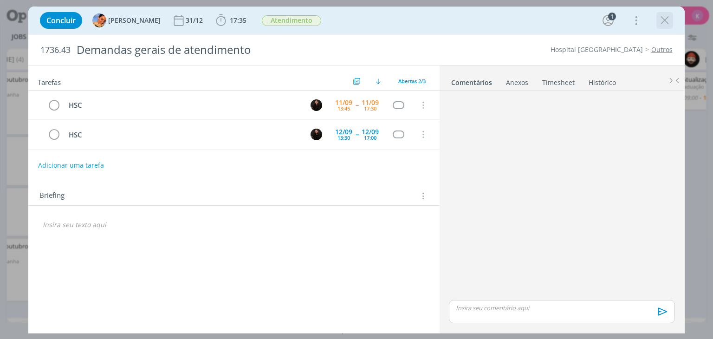
click at [660, 23] on icon "dialog" at bounding box center [665, 20] width 14 height 14
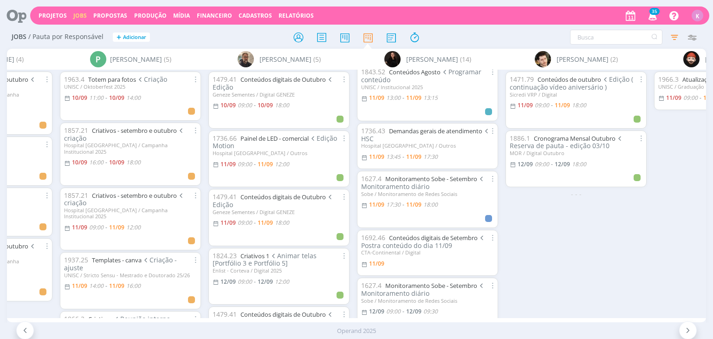
click at [643, 237] on div "1471.79 Conteúdos de outubro Edição ( continuação vídeo aniversário ) Sicredi V…" at bounding box center [576, 194] width 149 height 248
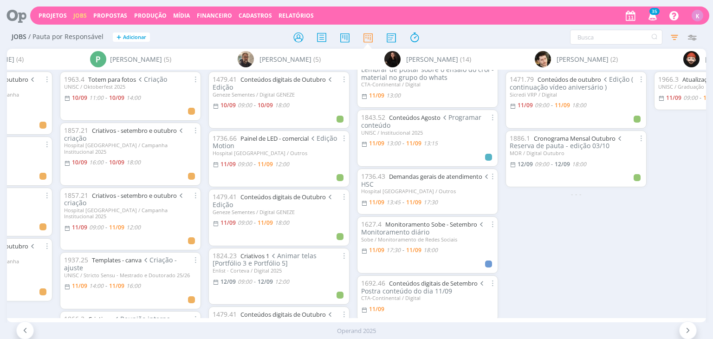
scroll to position [142, 0]
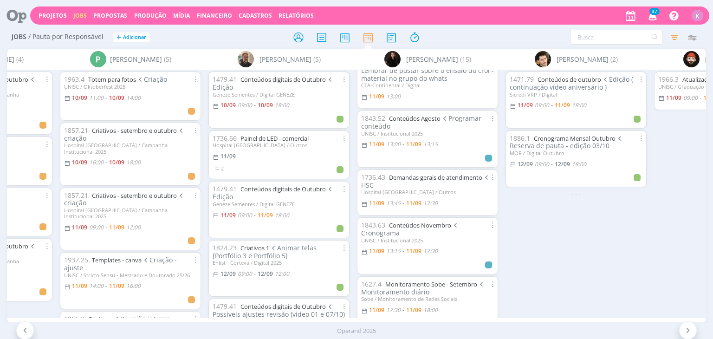
click at [12, 11] on icon at bounding box center [13, 15] width 19 height 18
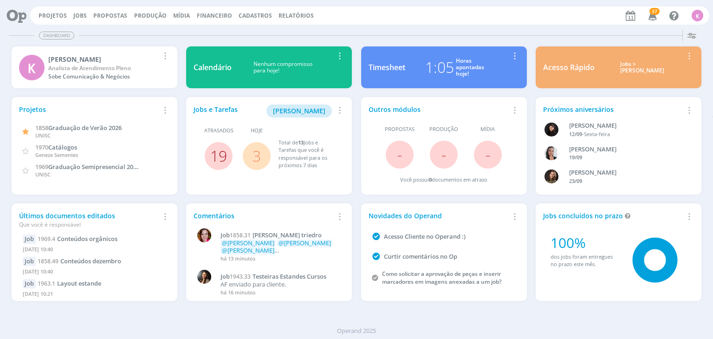
click at [216, 154] on link "19" at bounding box center [218, 156] width 17 height 20
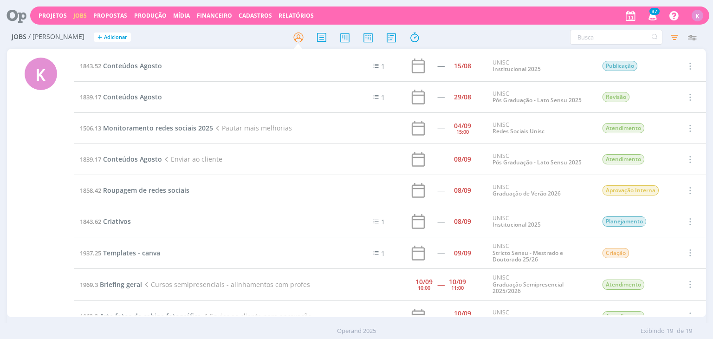
click at [134, 68] on span "Conteúdos Agosto" at bounding box center [132, 65] width 59 height 9
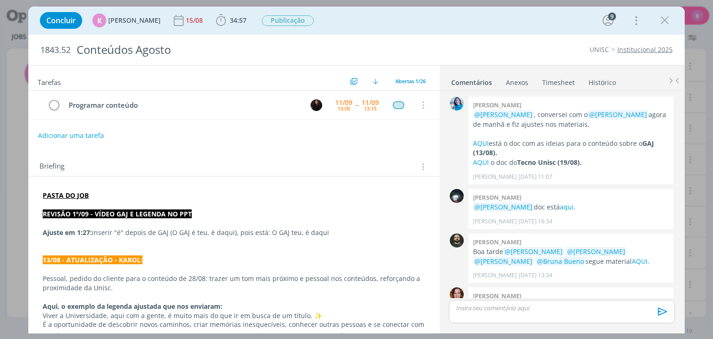
scroll to position [1055, 0]
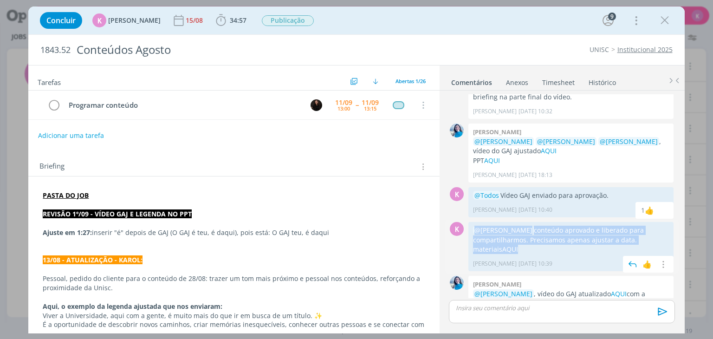
drag, startPoint x: 490, startPoint y: 220, endPoint x: 475, endPoint y: 203, distance: 22.0
click at [475, 226] on p "@Sandriny Soares conteúdo aprovado e liberado para compartilharmos. Precisamos …" at bounding box center [571, 240] width 196 height 28
copy p "@Sandriny Soares conteúdo aprovado e liberado para compartilharmos. Precisamos …"
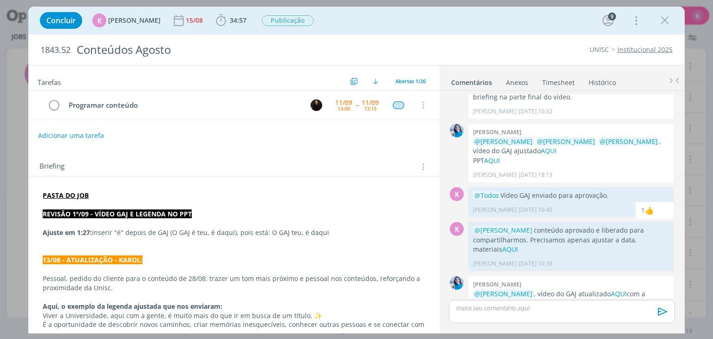
click at [498, 317] on div "dialog" at bounding box center [562, 311] width 226 height 23
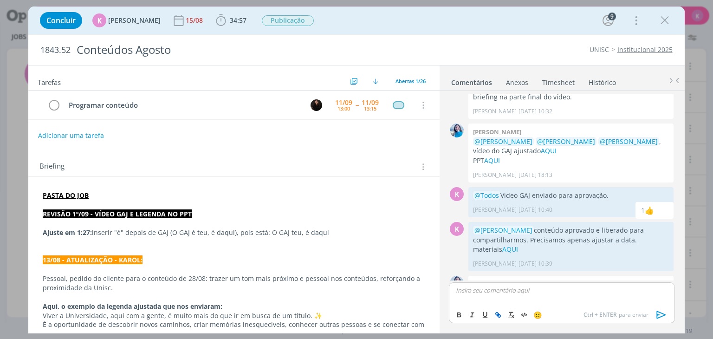
scroll to position [1073, 0]
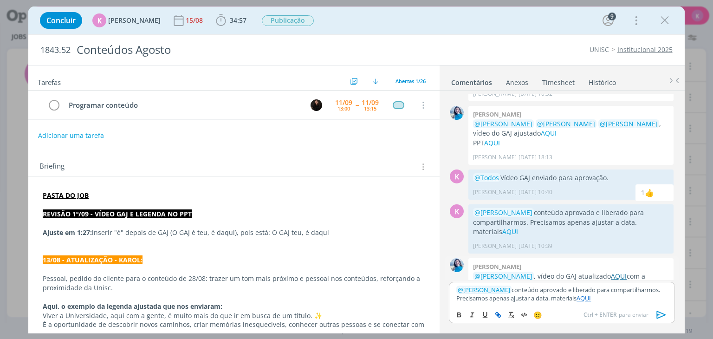
click at [611, 272] on link "AQUI" at bounding box center [619, 276] width 16 height 9
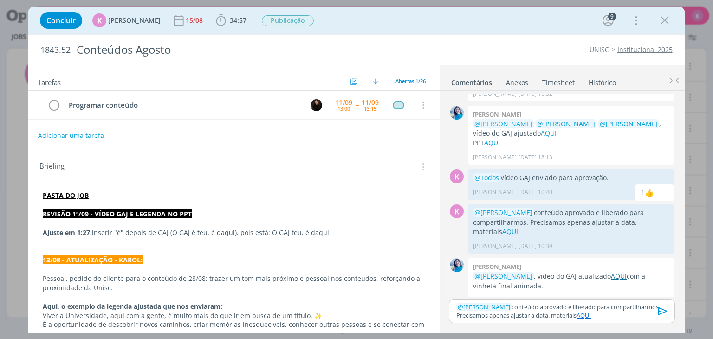
scroll to position [1057, 0]
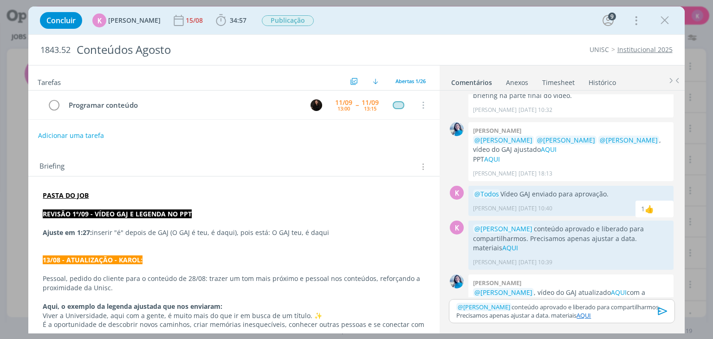
click at [588, 312] on link "AQUI" at bounding box center [584, 315] width 14 height 8
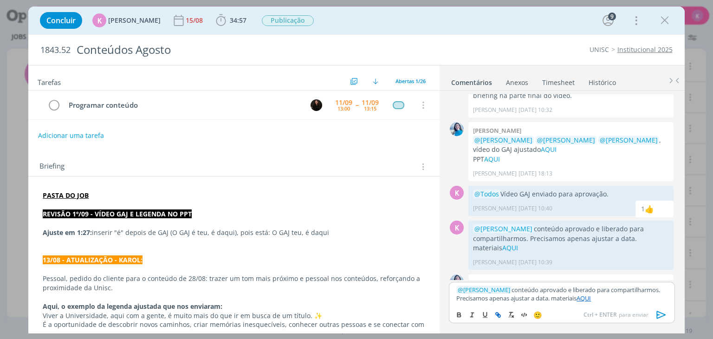
scroll to position [1073, 0]
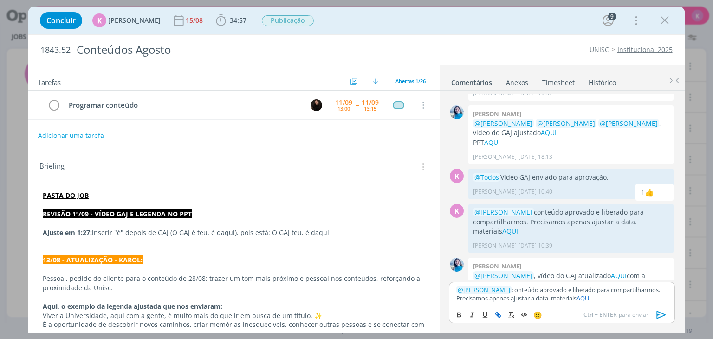
click at [588, 298] on link "AQUI" at bounding box center [584, 298] width 14 height 8
click at [638, 279] on link "dialog" at bounding box center [624, 280] width 29 height 8
click at [611, 271] on link "AQUI" at bounding box center [619, 275] width 16 height 9
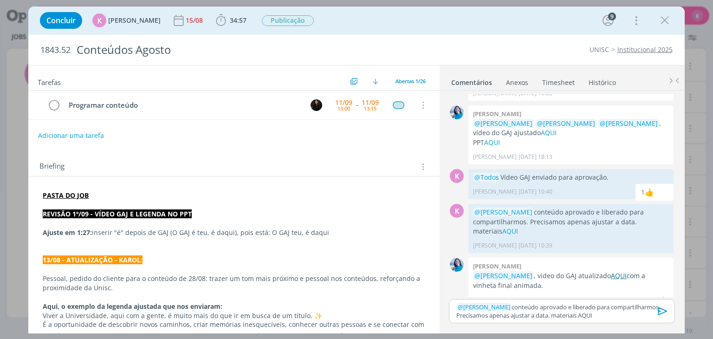
scroll to position [1057, 0]
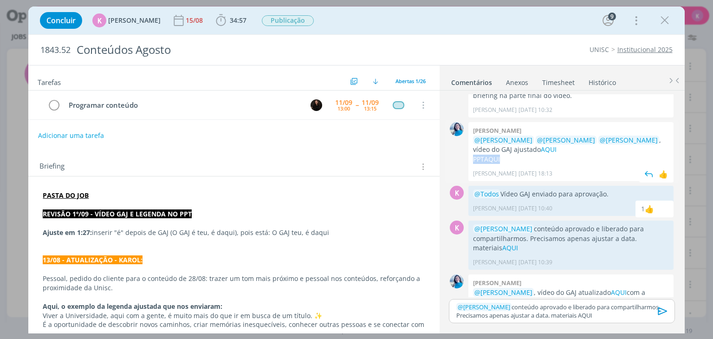
drag, startPoint x: 512, startPoint y: 134, endPoint x: 472, endPoint y: 132, distance: 40.0
click at [472, 132] on div "Elisa simon @Karoline Arend @Beatriz Luchese @Luíza Santana , vídeo do GAJ ajus…" at bounding box center [570, 151] width 205 height 59
copy p "PPT AQUI"
click at [608, 314] on p "﻿ @ Sandriny Soares ﻿ conteúdo aprovado e liberado para compartilharmos. Precis…" at bounding box center [561, 311] width 211 height 17
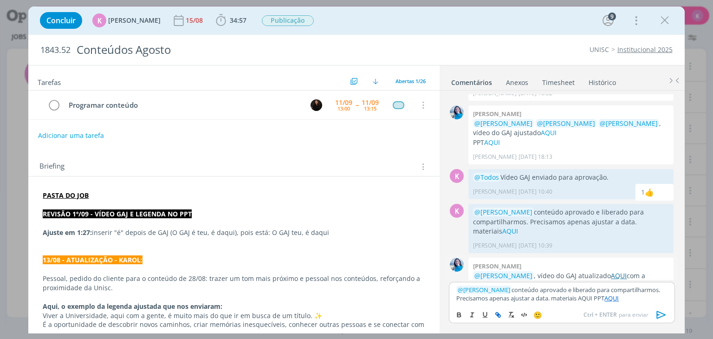
click at [611, 271] on link "AQUI" at bounding box center [619, 275] width 16 height 9
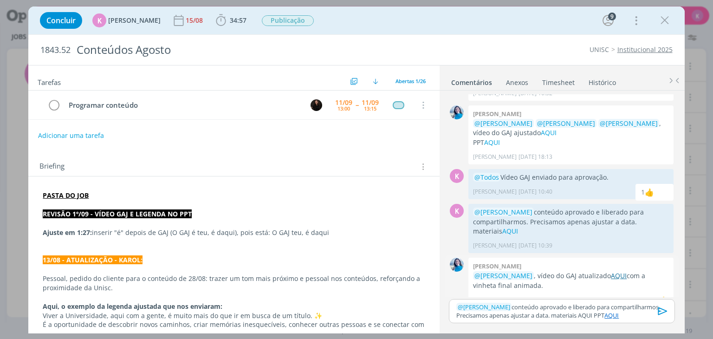
scroll to position [1057, 0]
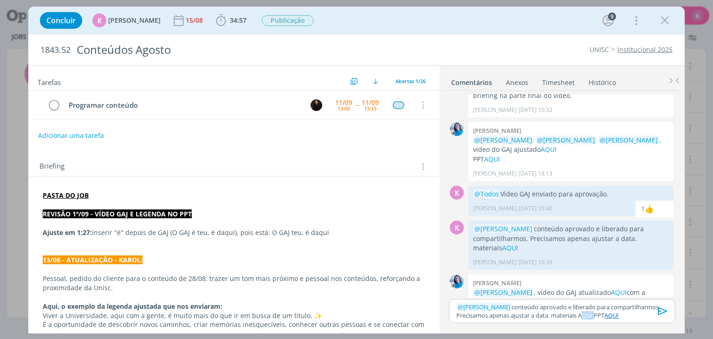
drag, startPoint x: 596, startPoint y: 313, endPoint x: 583, endPoint y: 320, distance: 15.2
click at [583, 320] on div "﻿ @ Sandriny Soares ﻿ conteúdo aprovado e liberado para compartilharmos. Precis…" at bounding box center [562, 311] width 226 height 25
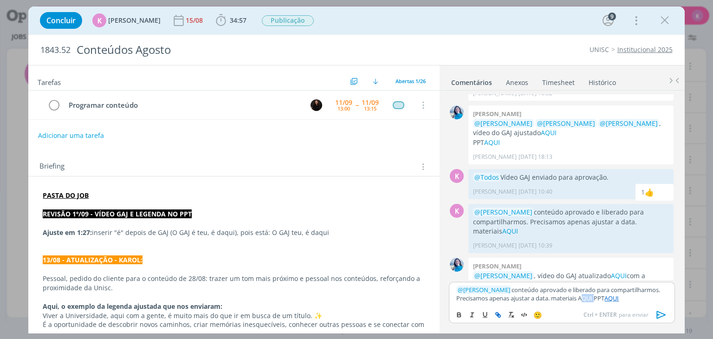
click at [495, 316] on icon "dialog" at bounding box center [497, 314] width 7 height 7
paste input "https://sobeae.sharepoint.com/sites/SOBEAE/_layouts/15/stream.aspx?id=%2Fsites%…"
type input "https://sobeae.sharepoint.com/sites/SOBEAE/_layouts/15/stream.aspx?id=%2Fsites%…"
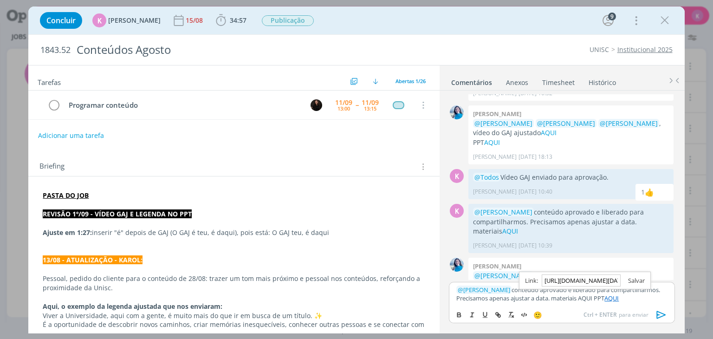
click at [640, 281] on link "dialog" at bounding box center [633, 280] width 24 height 8
click at [599, 300] on p "﻿ @ Sandriny Soares ﻿ conteúdo aprovado e liberado para compartilharmos. Precis…" at bounding box center [561, 294] width 211 height 17
click at [619, 300] on link "AQUI" at bounding box center [611, 298] width 14 height 8
click at [581, 280] on link "https://sobeae.sharepoint.com/:p:/s/SOBEAE/EWN2ff8vD-pPh8o_Xm6cXFkBXMzhqEySLaU7…" at bounding box center [549, 280] width 63 height 12
click at [660, 317] on icon "dialog" at bounding box center [660, 315] width 9 height 8
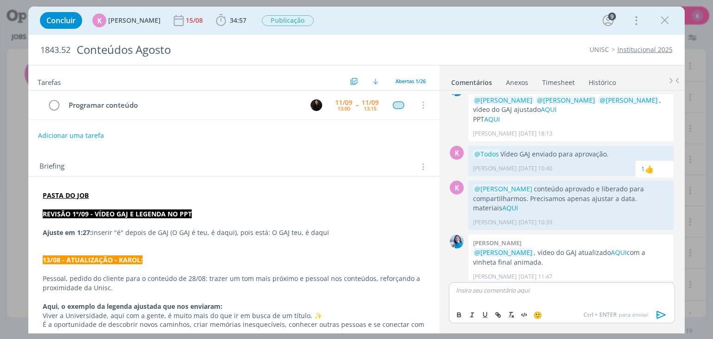
scroll to position [1127, 0]
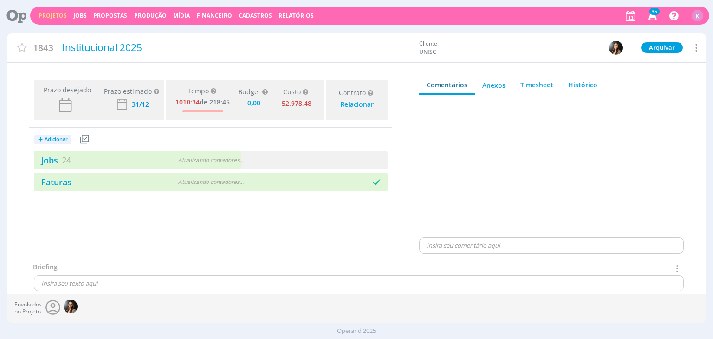
type input "0,00"
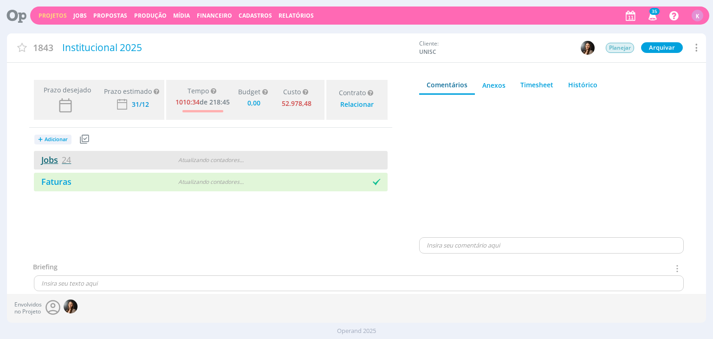
click at [63, 158] on span "24" at bounding box center [66, 159] width 9 height 11
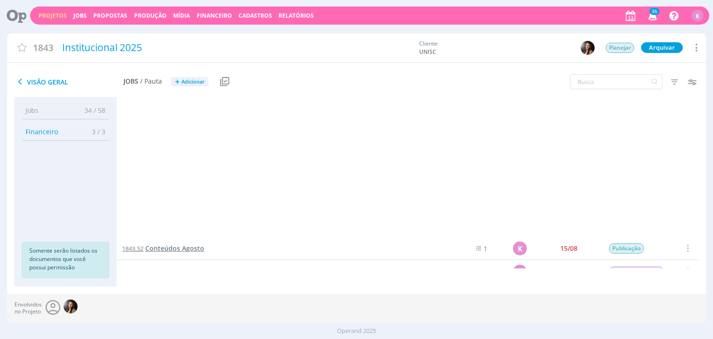
scroll to position [386, 0]
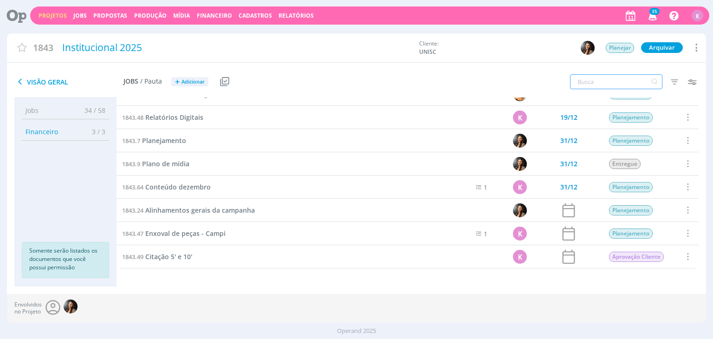
click at [606, 80] on input "text" at bounding box center [616, 81] width 92 height 15
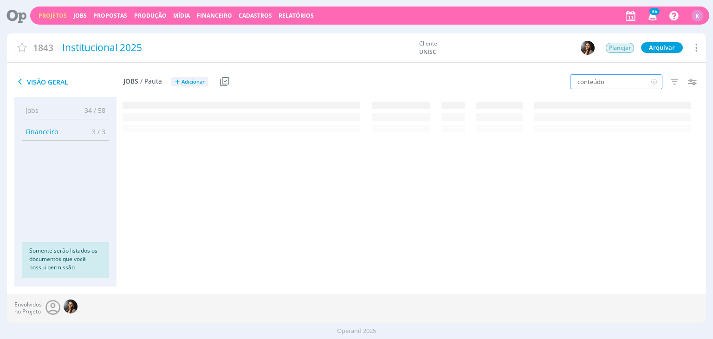
scroll to position [0, 0]
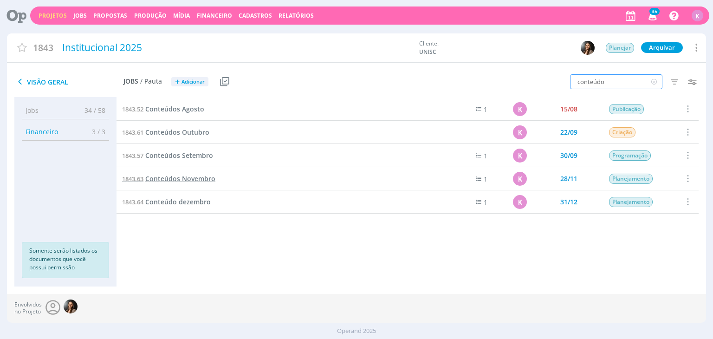
type input "conteúdo"
click at [153, 182] on span "Conteúdos Novembro" at bounding box center [180, 178] width 70 height 9
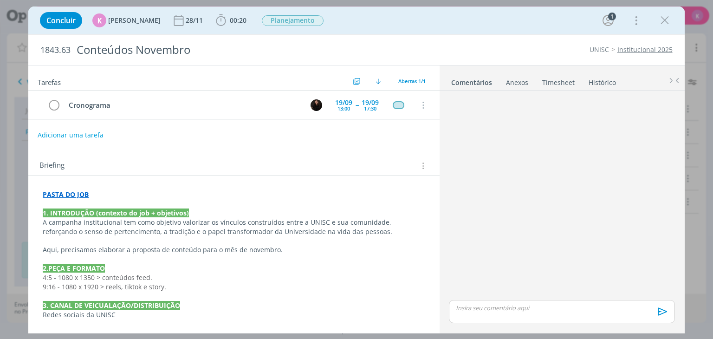
click at [83, 136] on button "Adicionar uma tarefa" at bounding box center [71, 135] width 66 height 16
click at [322, 138] on icon "dialog" at bounding box center [327, 135] width 14 height 14
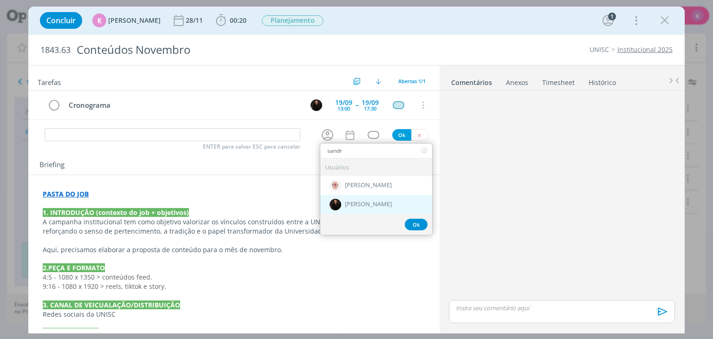
type input "sandr"
click at [367, 204] on span "[PERSON_NAME]" at bounding box center [368, 204] width 47 height 7
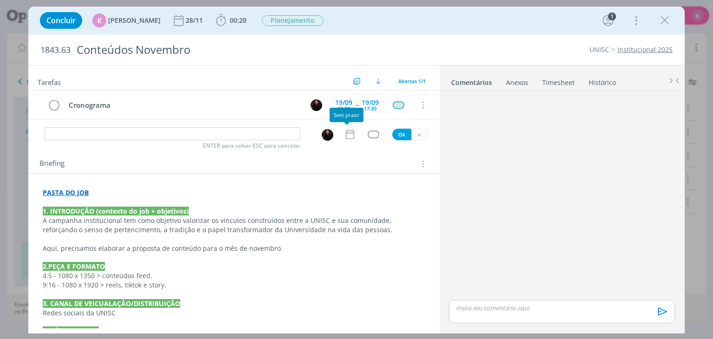
click at [344, 139] on icon "dialog" at bounding box center [350, 134] width 12 height 12
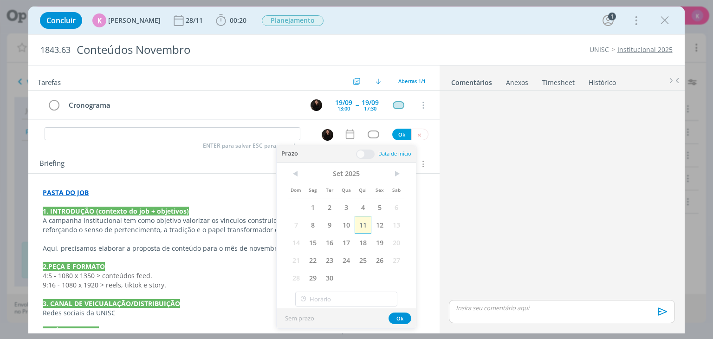
click at [360, 227] on span "11" at bounding box center [363, 225] width 17 height 18
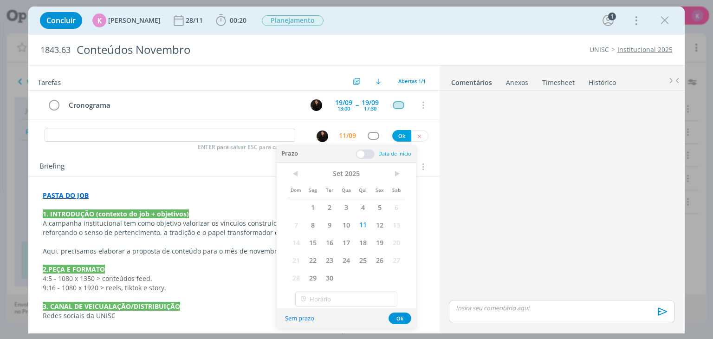
click at [367, 150] on span at bounding box center [365, 153] width 19 height 9
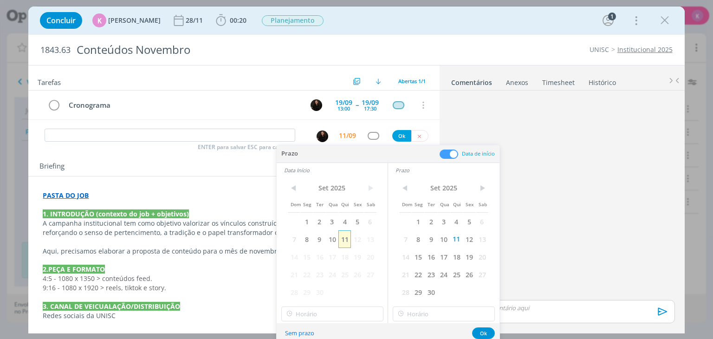
click at [349, 239] on span "11" at bounding box center [344, 239] width 13 height 18
click at [578, 184] on div "dialog" at bounding box center [561, 196] width 233 height 204
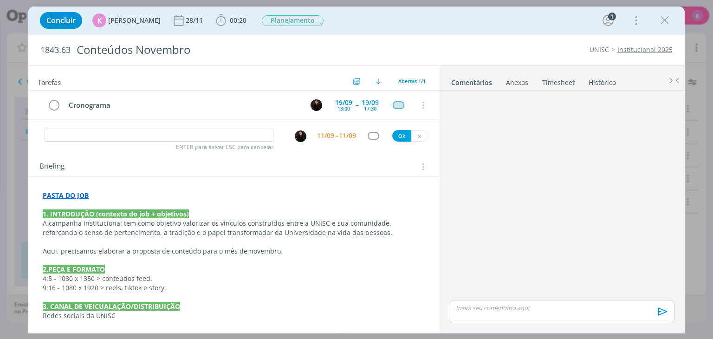
click at [317, 135] on div "11/09" at bounding box center [325, 135] width 17 height 6
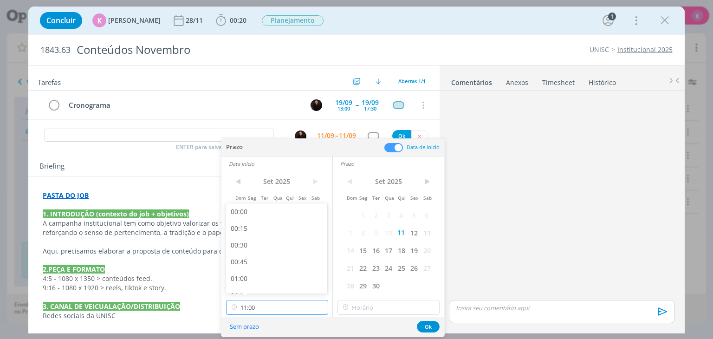
click at [286, 305] on input "11:00" at bounding box center [277, 307] width 102 height 15
click at [258, 243] on div "13:15" at bounding box center [278, 247] width 104 height 17
type input "13:15"
click at [373, 309] on input "13:15" at bounding box center [389, 307] width 102 height 15
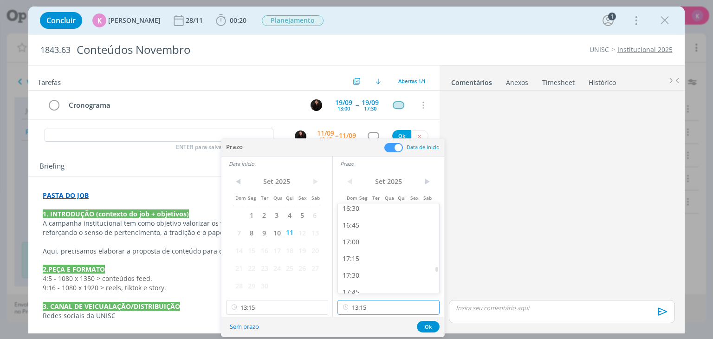
scroll to position [1140, 0]
click at [381, 242] on div "17:30" at bounding box center [390, 241] width 104 height 17
type input "17:30"
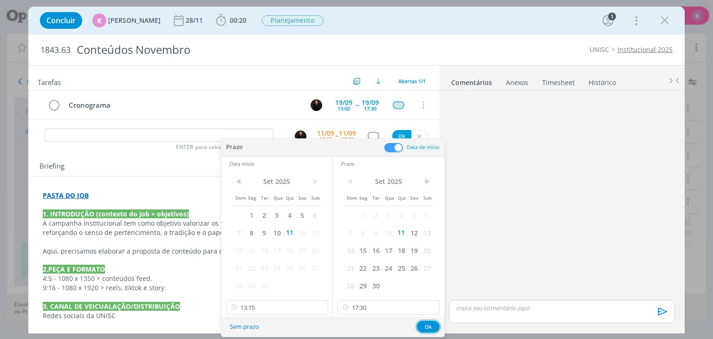
click at [431, 328] on button "Ok" at bounding box center [428, 327] width 23 height 12
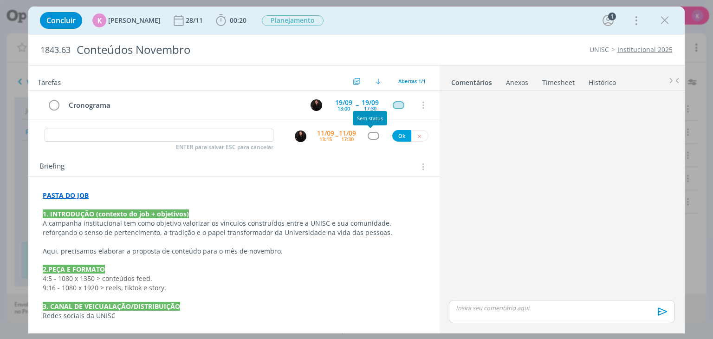
click at [370, 133] on div "dialog" at bounding box center [374, 136] width 12 height 8
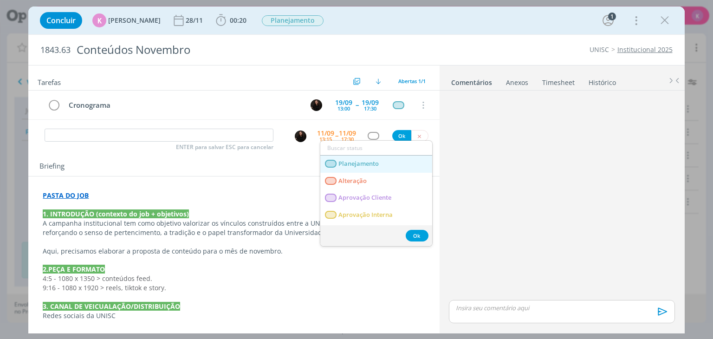
click at [360, 166] on span "Planejamento" at bounding box center [359, 163] width 40 height 7
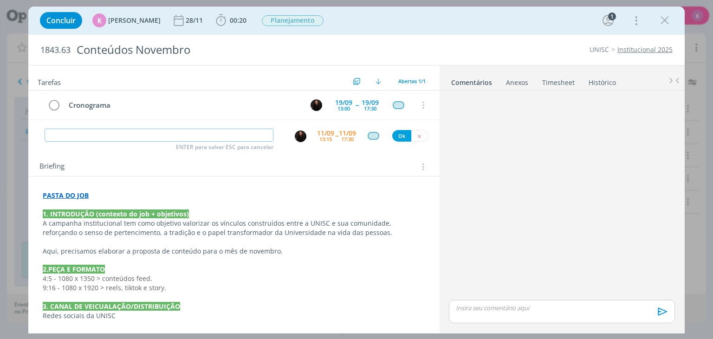
click at [242, 141] on input "dialog" at bounding box center [159, 135] width 229 height 13
type input "Cronograma"
click at [396, 131] on button "Ok" at bounding box center [401, 136] width 19 height 12
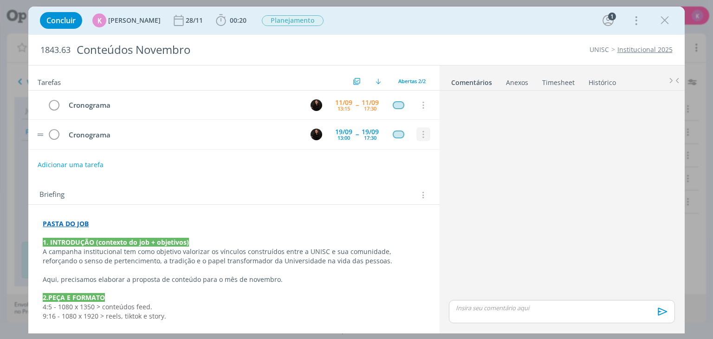
click at [419, 133] on icon "dialog" at bounding box center [423, 134] width 10 height 8
click at [397, 121] on link "Cancelar" at bounding box center [393, 120] width 73 height 15
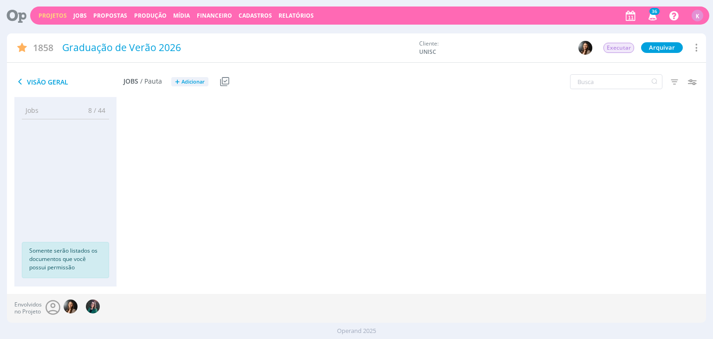
scroll to position [433, 0]
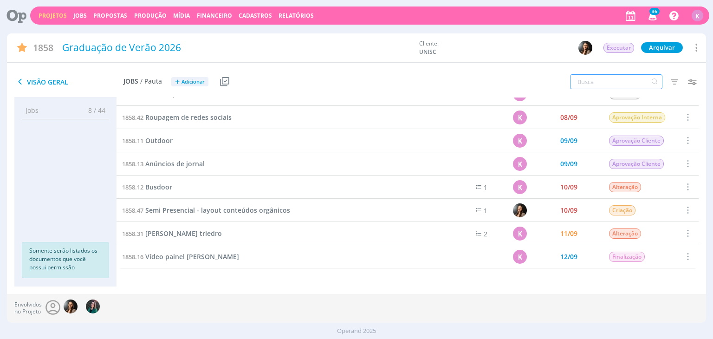
click at [603, 80] on input "text" at bounding box center [616, 81] width 92 height 15
type input "conteúdos"
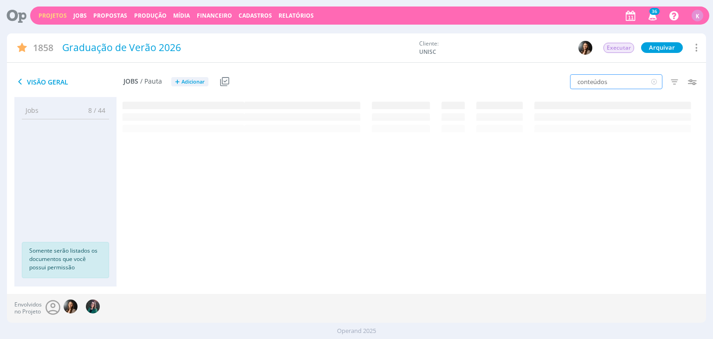
scroll to position [0, 0]
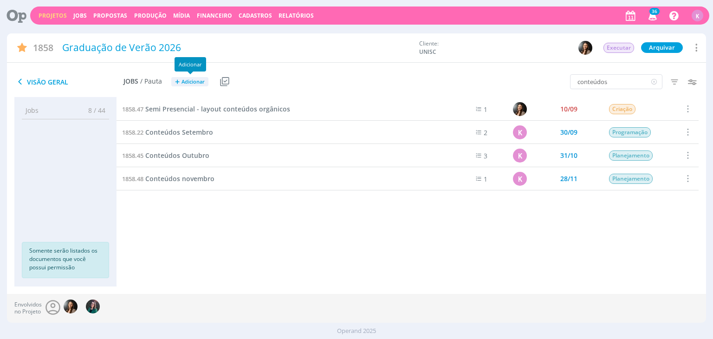
click at [193, 82] on span "Adicionar" at bounding box center [193, 82] width 23 height 6
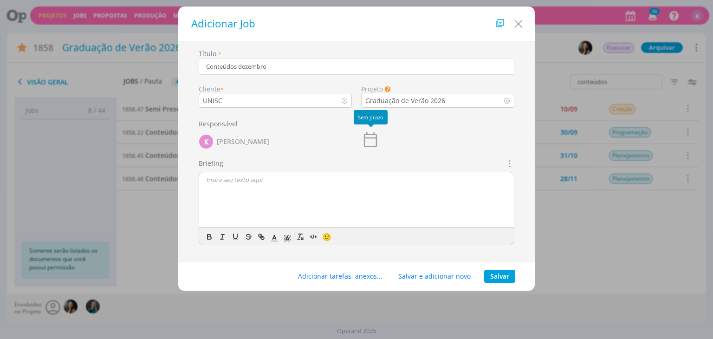
type input "Conteúdos dezembro"
click at [377, 143] on icon "dialog" at bounding box center [370, 139] width 13 height 15
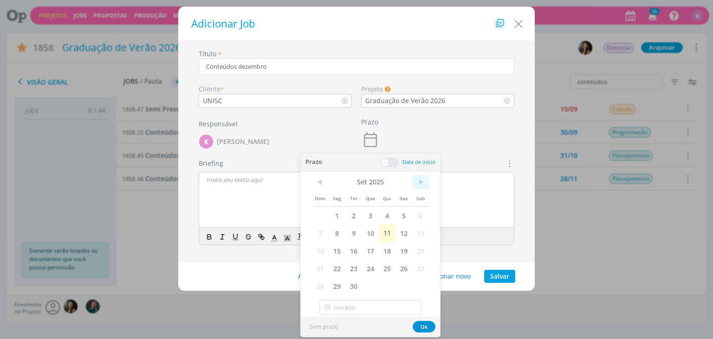
click at [419, 182] on span ">" at bounding box center [420, 182] width 17 height 14
click at [373, 285] on span "31" at bounding box center [370, 286] width 17 height 18
click at [429, 325] on button "Ok" at bounding box center [424, 327] width 23 height 12
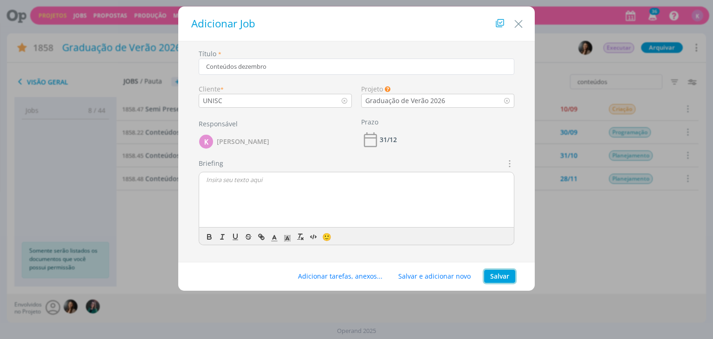
click at [505, 275] on button "Salvar" at bounding box center [499, 276] width 31 height 13
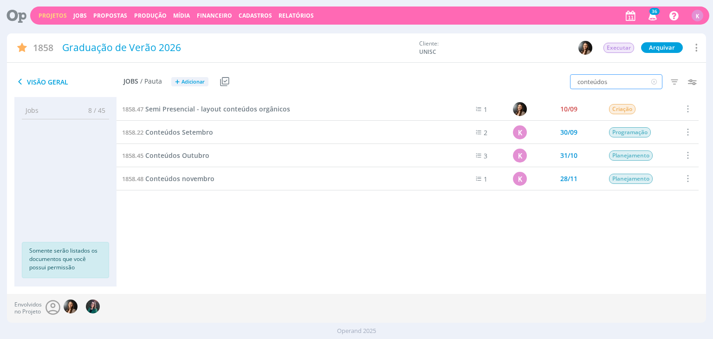
click at [621, 86] on input "conteúdos" at bounding box center [616, 81] width 92 height 15
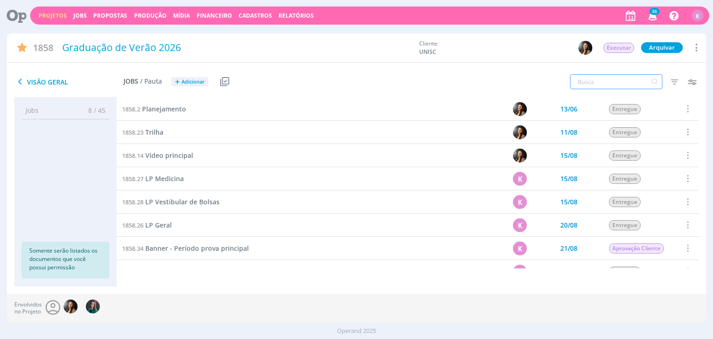
click at [637, 80] on input "text" at bounding box center [616, 81] width 92 height 15
type input "dezembro"
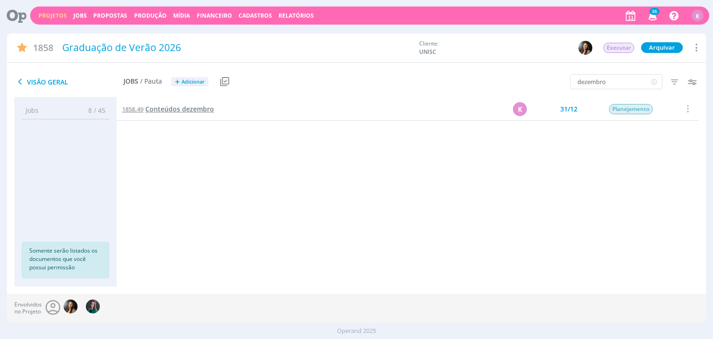
click at [182, 104] on span "Conteúdos dezembro" at bounding box center [179, 108] width 69 height 9
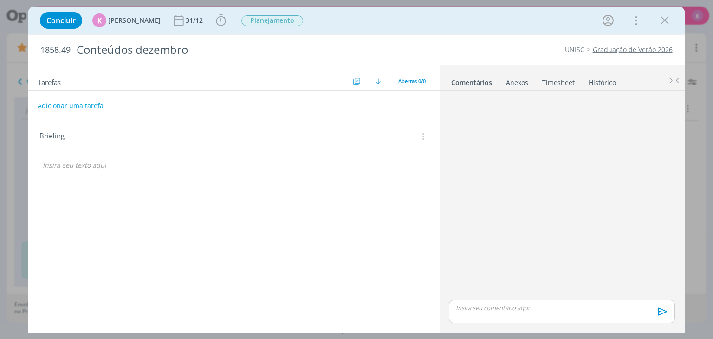
click at [63, 114] on div "Tarefas Usar Job de template Criar template a partir deste job Visualizar Templ…" at bounding box center [233, 196] width 411 height 263
click at [65, 109] on button "Adicionar uma tarefa" at bounding box center [71, 106] width 66 height 16
click at [329, 104] on icon "dialog" at bounding box center [328, 106] width 12 height 12
type input "Cronograma"
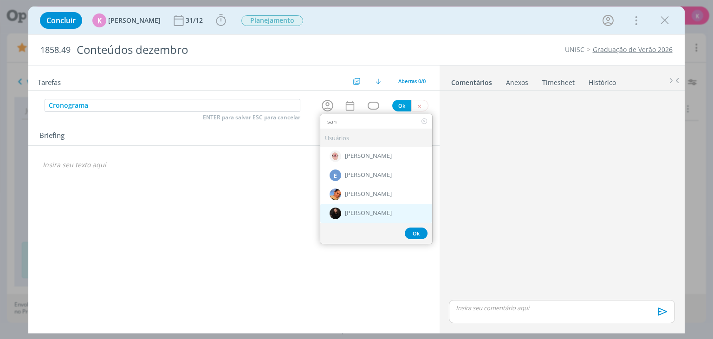
type input "san"
click at [354, 204] on div "[PERSON_NAME]" at bounding box center [376, 213] width 112 height 19
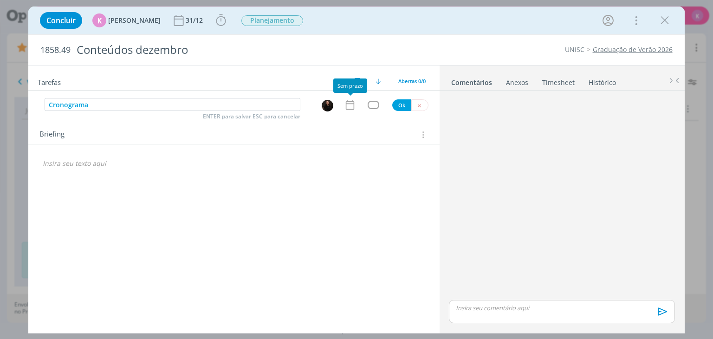
click at [350, 102] on icon "dialog" at bounding box center [350, 105] width 12 height 12
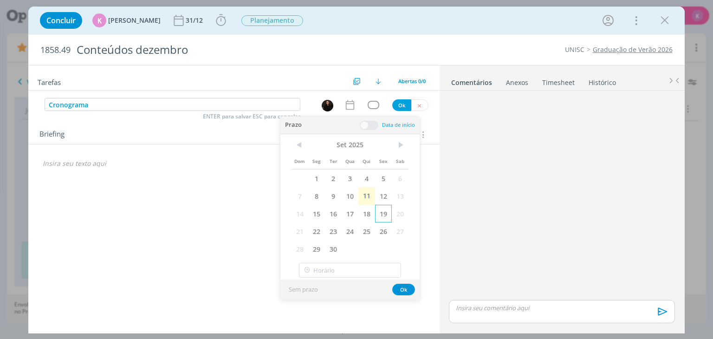
click at [380, 215] on span "19" at bounding box center [383, 214] width 17 height 18
click at [366, 125] on span at bounding box center [369, 125] width 19 height 9
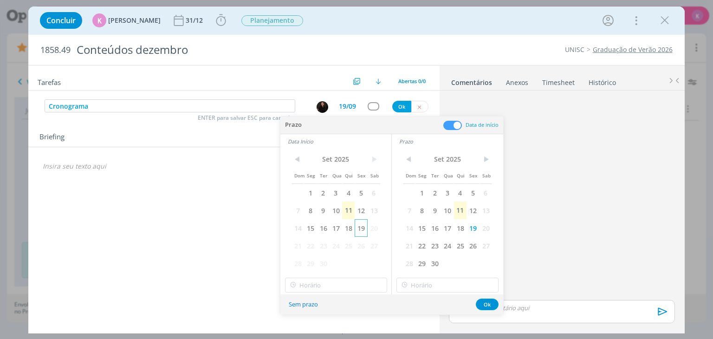
click at [364, 227] on span "19" at bounding box center [361, 228] width 13 height 18
click at [346, 283] on input "11:00" at bounding box center [336, 285] width 102 height 15
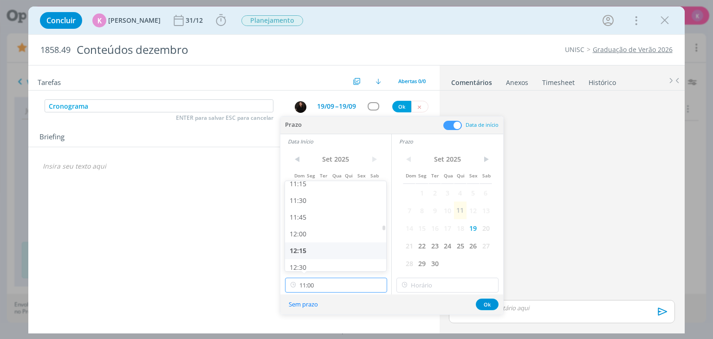
scroll to position [804, 0]
drag, startPoint x: 312, startPoint y: 251, endPoint x: 389, endPoint y: 275, distance: 80.6
click at [312, 251] on div "13:00" at bounding box center [337, 254] width 104 height 17
type input "13:00"
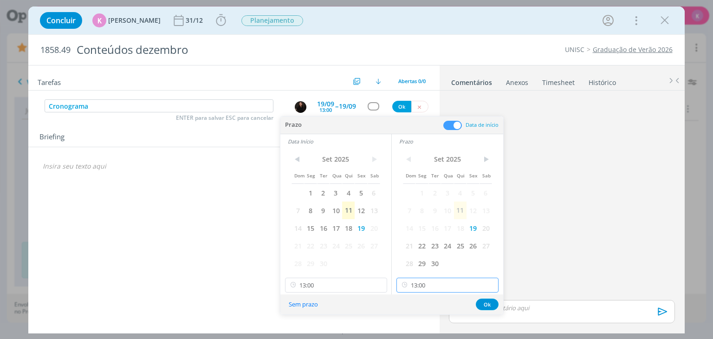
click at [432, 287] on input "13:00" at bounding box center [447, 285] width 102 height 15
drag, startPoint x: 422, startPoint y: 240, endPoint x: 436, endPoint y: 245, distance: 15.6
click at [422, 240] on div "17:30" at bounding box center [449, 235] width 104 height 17
type input "17:30"
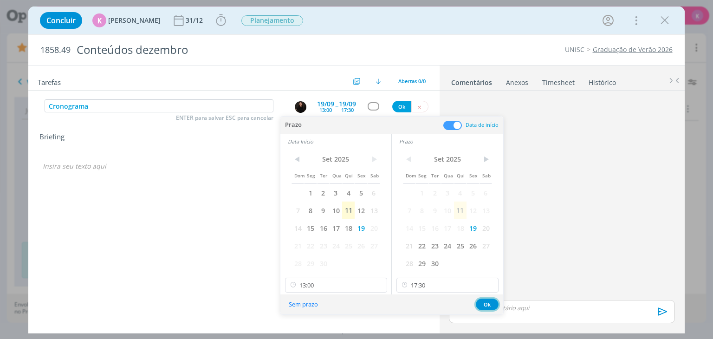
click at [479, 305] on button "Ok" at bounding box center [487, 305] width 23 height 12
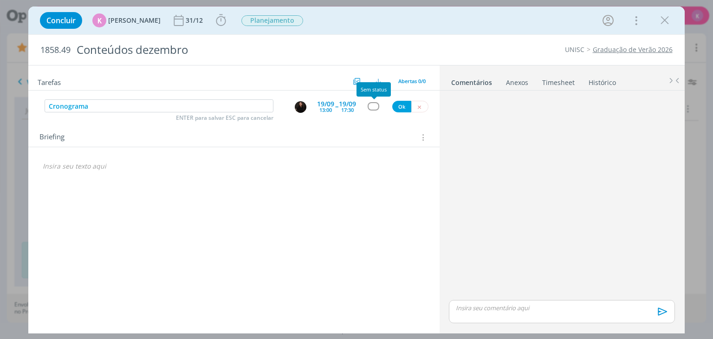
click at [372, 107] on div "dialog" at bounding box center [374, 106] width 12 height 8
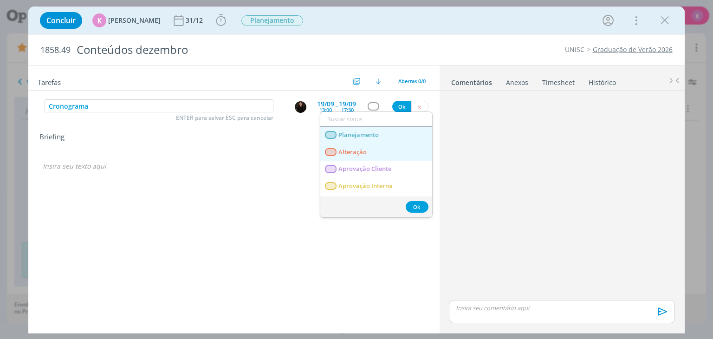
click at [360, 137] on span "Planejamento" at bounding box center [359, 134] width 40 height 7
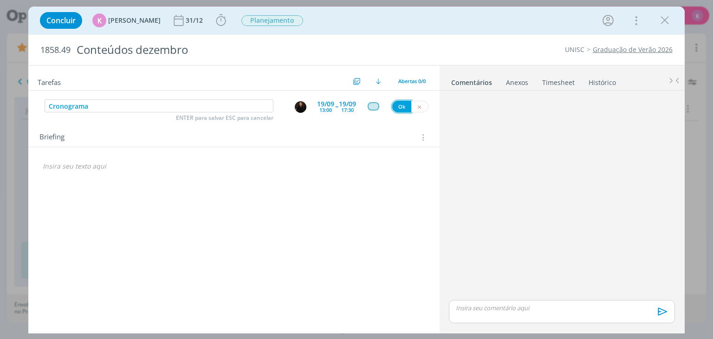
click at [405, 104] on button "Ok" at bounding box center [401, 107] width 19 height 12
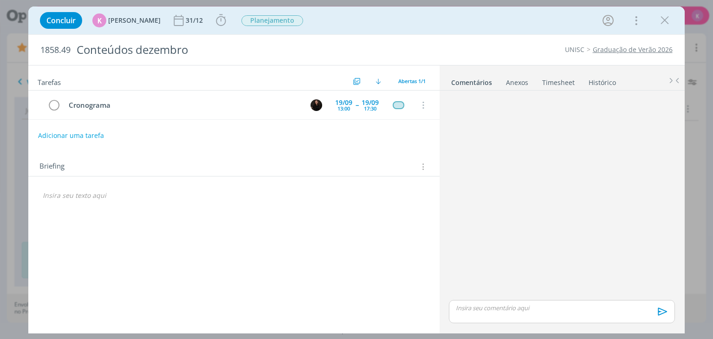
click at [136, 205] on div "Tarefas Usar Job de template Criar template a partir deste job Visualizar Templ…" at bounding box center [233, 196] width 411 height 263
click at [117, 201] on div "dialog" at bounding box center [234, 196] width 396 height 16
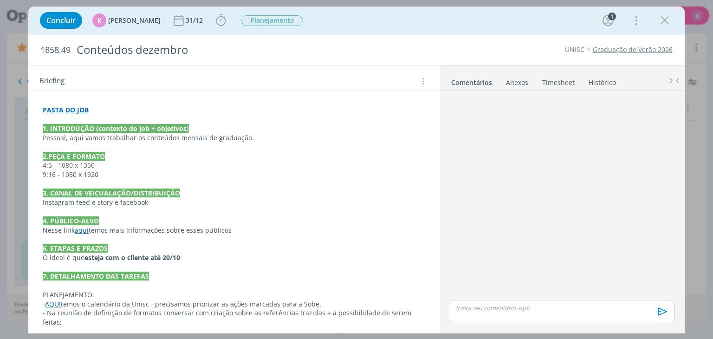
scroll to position [93, 0]
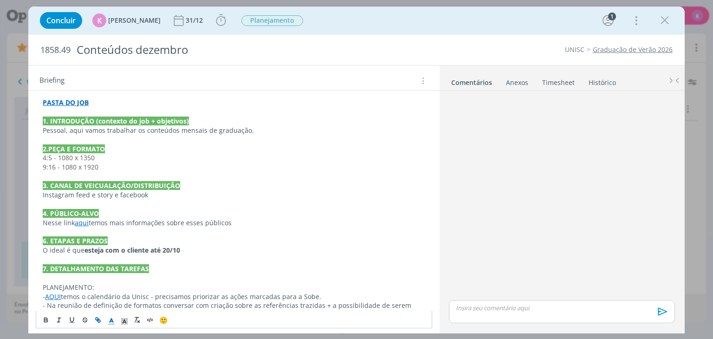
click at [181, 249] on p "O ideal é que esteja com o cliente até 20/10" at bounding box center [234, 250] width 382 height 9
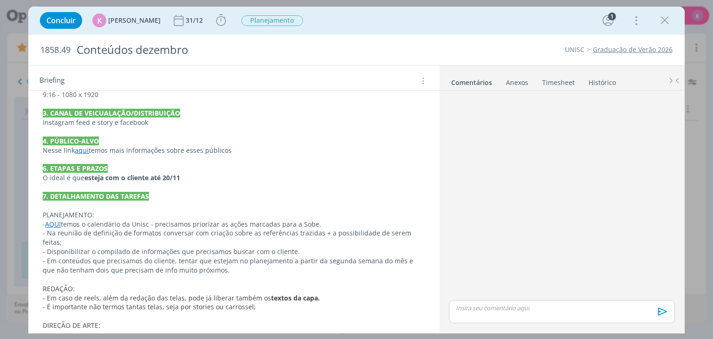
scroll to position [0, 0]
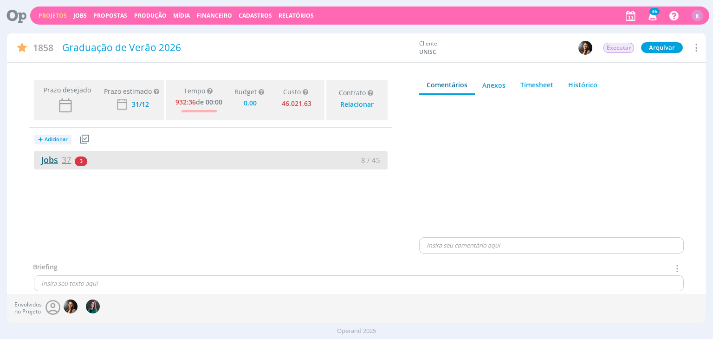
click at [58, 162] on link "Jobs 37" at bounding box center [52, 159] width 37 height 11
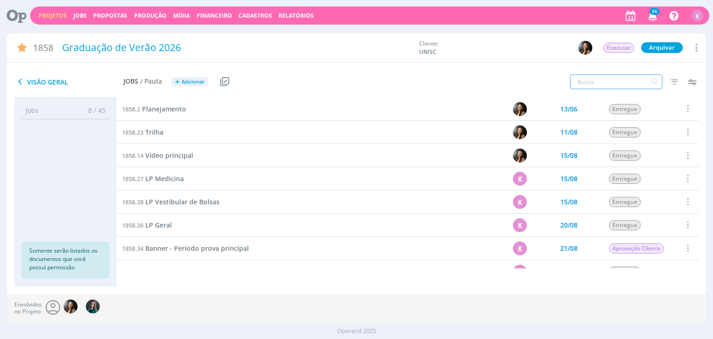
click at [633, 81] on input "text" at bounding box center [616, 81] width 92 height 15
type input "novembro"
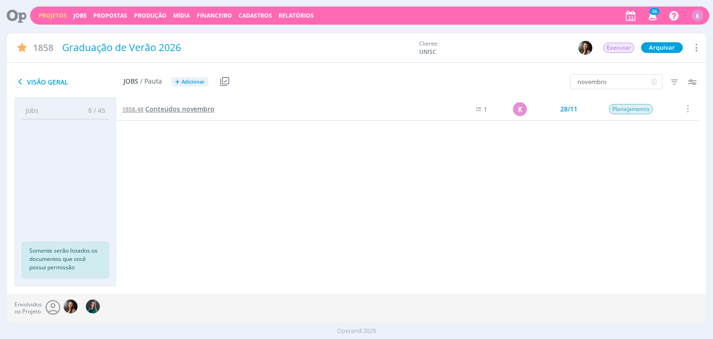
click at [162, 112] on span "Conteúdos novembro" at bounding box center [179, 108] width 69 height 9
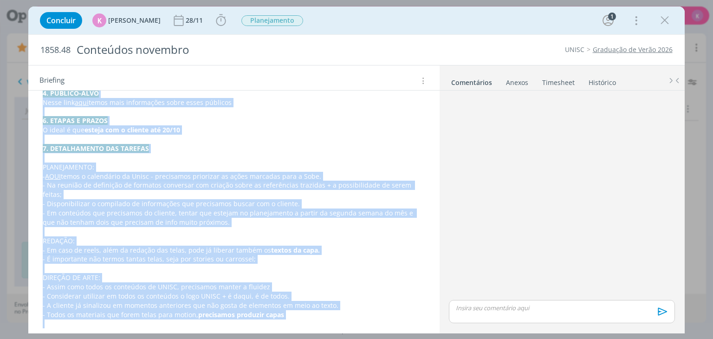
scroll to position [266, 0]
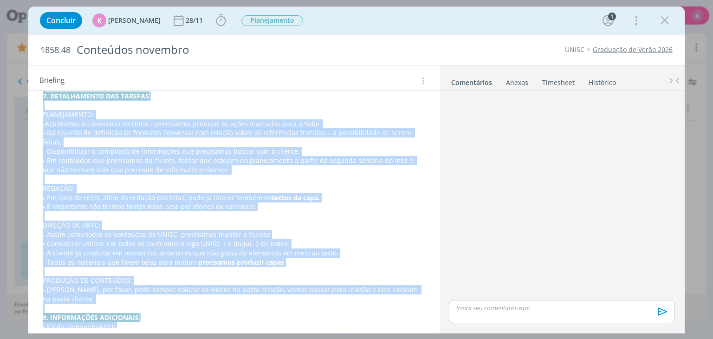
drag, startPoint x: 40, startPoint y: 192, endPoint x: 192, endPoint y: 357, distance: 223.8
click at [192, 338] on html "Projetos Jobs Propostas Produção [GEOGRAPHIC_DATA] Financeiro Cadastros Relatór…" at bounding box center [356, 169] width 713 height 339
copy div "LOREM IP DOL 0. SITAMETCON (adipisci el sed + doeiusmod) Tempori, utla etdol ma…"
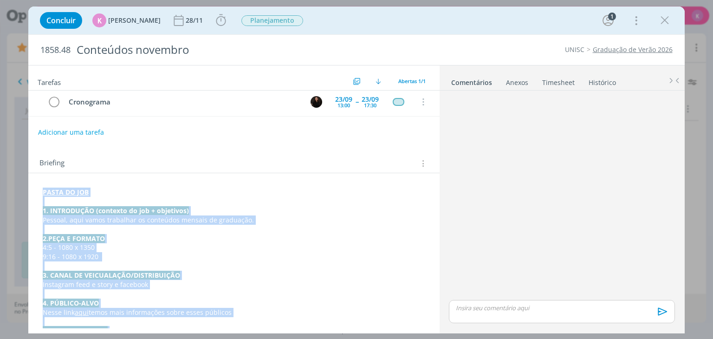
scroll to position [0, 0]
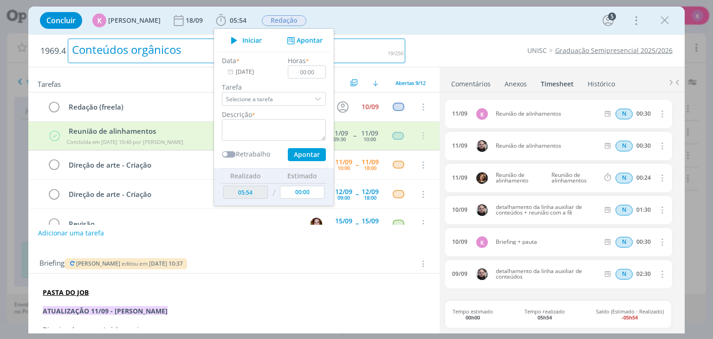
click at [361, 38] on h2 "1969.4 Conteúdos orgânicos" at bounding box center [222, 51] width 365 height 32
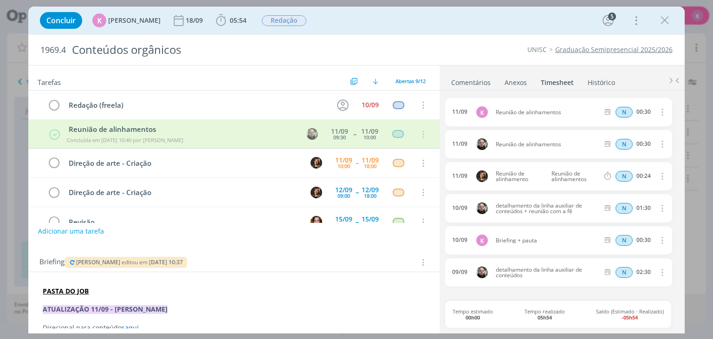
click at [455, 35] on div "1969.4 Conteúdos orgânicos UNISC Graduação Semipresencial 2025/2026" at bounding box center [356, 50] width 656 height 30
drag, startPoint x: 663, startPoint y: 16, endPoint x: 164, endPoint y: 22, distance: 499.1
click at [663, 16] on icon "dialog" at bounding box center [665, 20] width 14 height 14
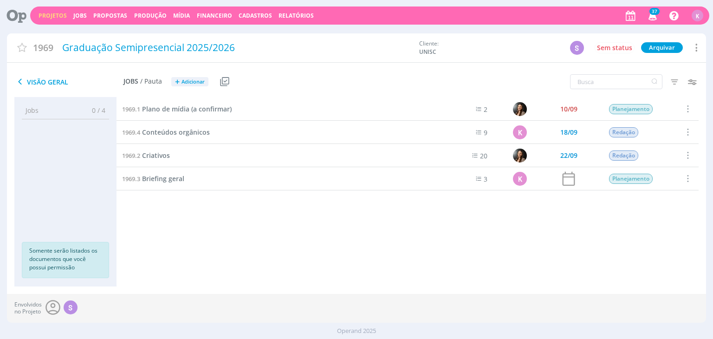
click at [18, 17] on icon at bounding box center [13, 15] width 19 height 18
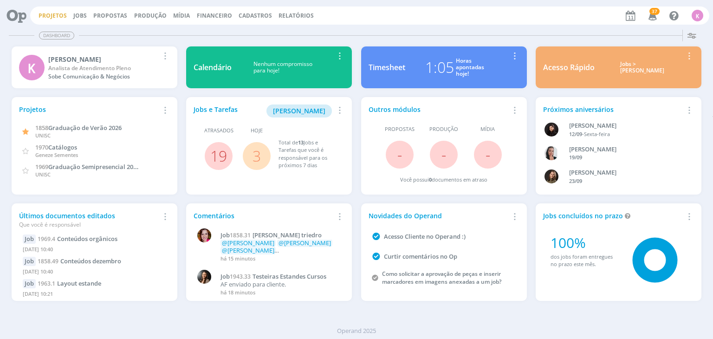
click at [53, 13] on link "Projetos" at bounding box center [53, 16] width 28 height 8
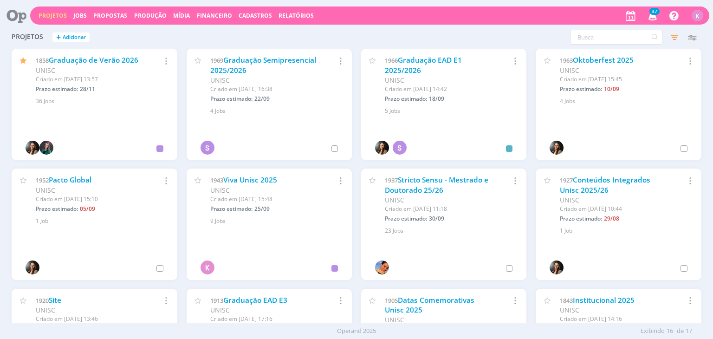
click at [17, 16] on icon at bounding box center [13, 15] width 19 height 18
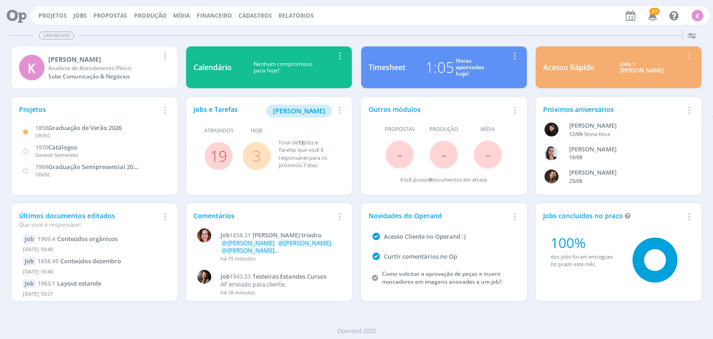
click at [14, 14] on icon at bounding box center [13, 15] width 19 height 18
click at [219, 152] on link "19" at bounding box center [218, 156] width 17 height 20
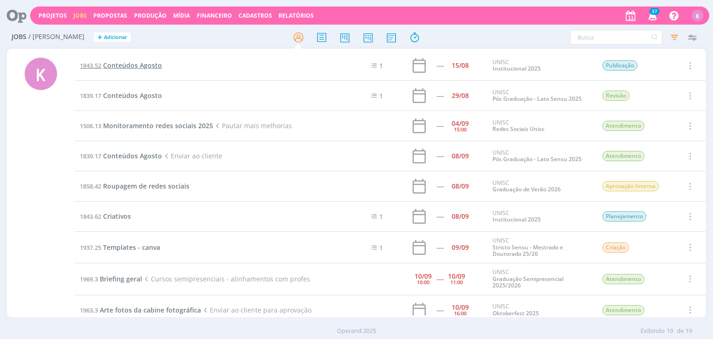
click at [110, 65] on span "Conteúdos Agosto" at bounding box center [132, 65] width 59 height 9
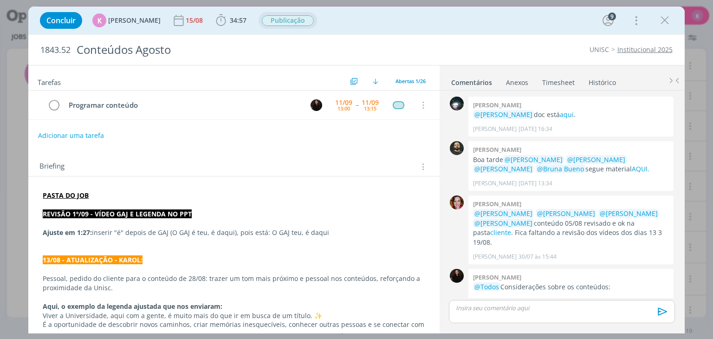
scroll to position [1017, 0]
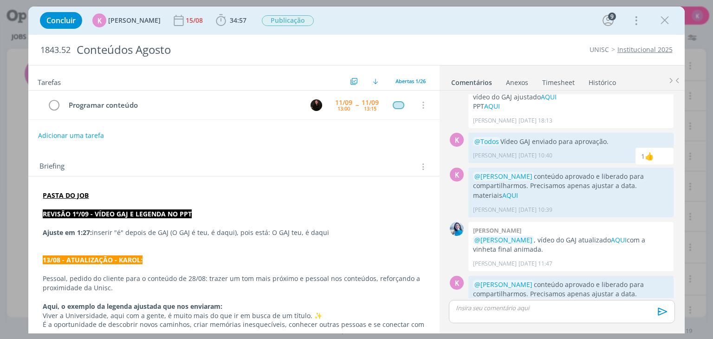
click at [219, 12] on div "Concluir K Karoline Arend 15/08 34:57 Iniciar Apontar Data * 11/09/2025 Horas *…" at bounding box center [356, 20] width 642 height 22
click at [223, 15] on span "34:57" at bounding box center [231, 20] width 34 height 14
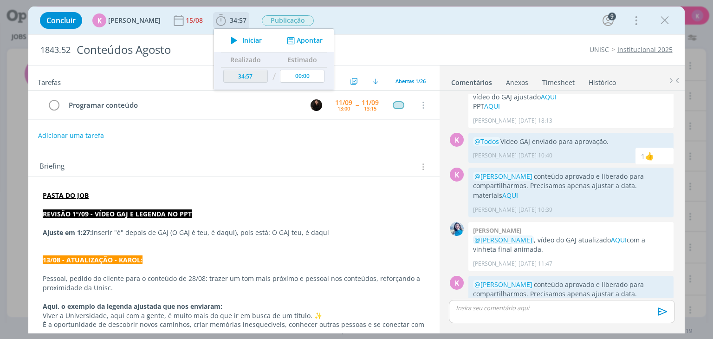
click at [295, 43] on button "Apontar" at bounding box center [304, 41] width 39 height 10
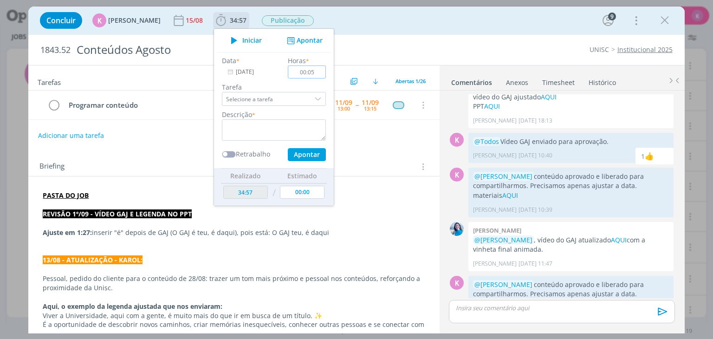
type input "00:05"
click at [255, 123] on textarea "dialog" at bounding box center [274, 129] width 104 height 21
type textarea "S"
type textarea "a"
type textarea "Atualização para postagem"
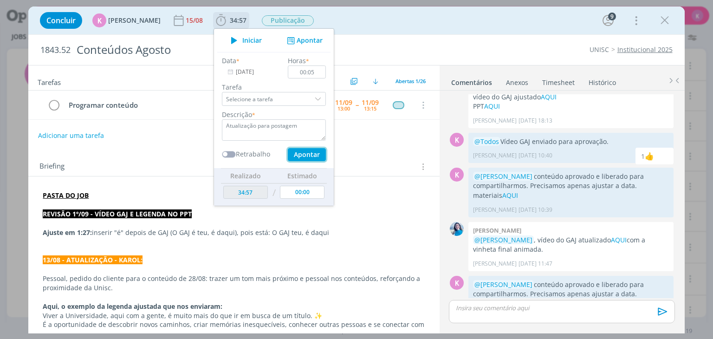
click at [312, 150] on button "Apontar" at bounding box center [307, 154] width 38 height 13
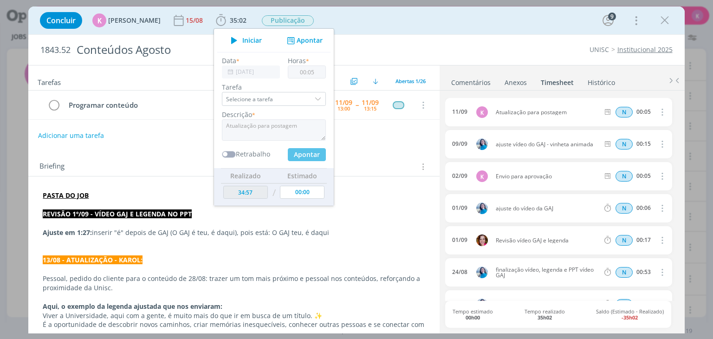
type input "35:02"
type input "00:00"
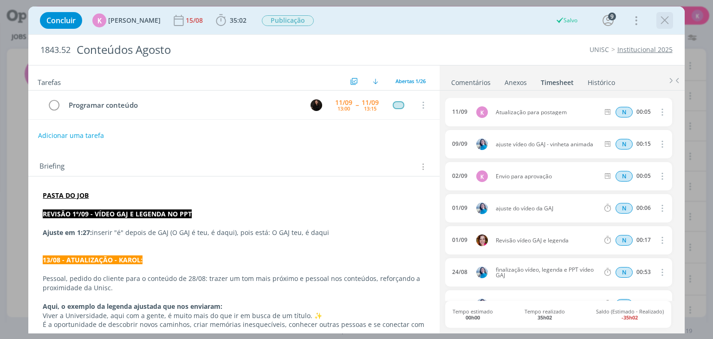
click at [663, 15] on icon "dialog" at bounding box center [665, 20] width 14 height 14
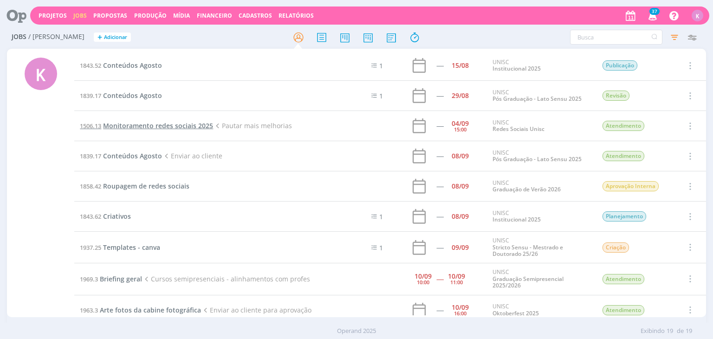
click at [135, 127] on span "Monitoramento redes sociais 2025" at bounding box center [158, 125] width 110 height 9
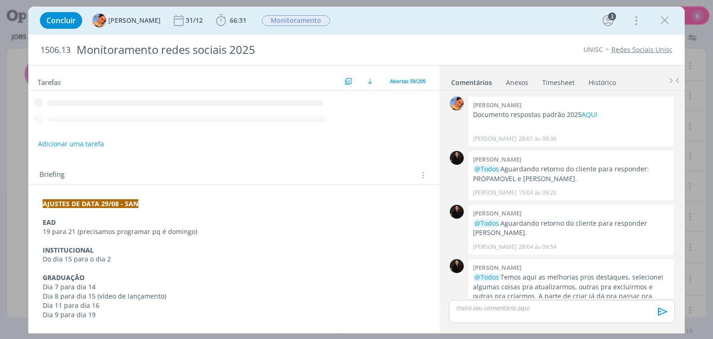
scroll to position [177, 0]
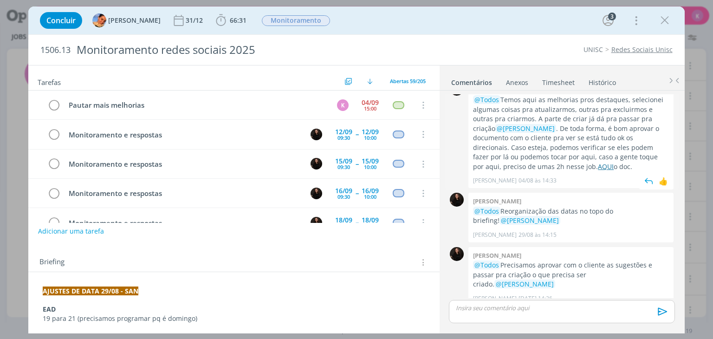
click at [598, 167] on link "AQUI" at bounding box center [606, 166] width 16 height 9
drag, startPoint x: 533, startPoint y: 129, endPoint x: 656, endPoint y: 129, distance: 122.6
click at [656, 129] on p "@Todos Temos aqui as melhorias pros destaques, selecionei algumas coisas pra at…" at bounding box center [571, 133] width 196 height 76
click at [596, 143] on p "@Todos Temos aqui as melhorias pros destaques, selecionei algumas coisas pra at…" at bounding box center [571, 133] width 196 height 76
drag, startPoint x: 663, startPoint y: 15, endPoint x: 108, endPoint y: 34, distance: 555.6
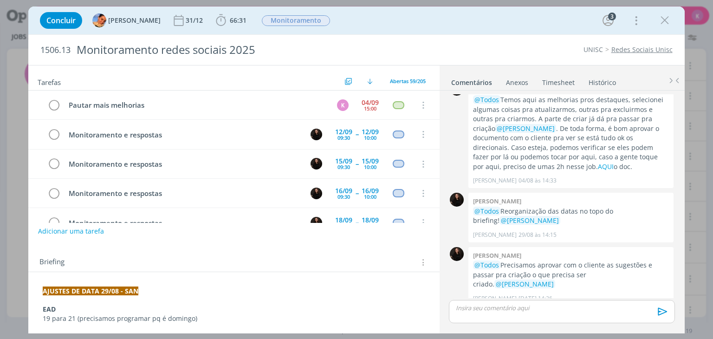
click at [663, 15] on icon "dialog" at bounding box center [665, 20] width 14 height 14
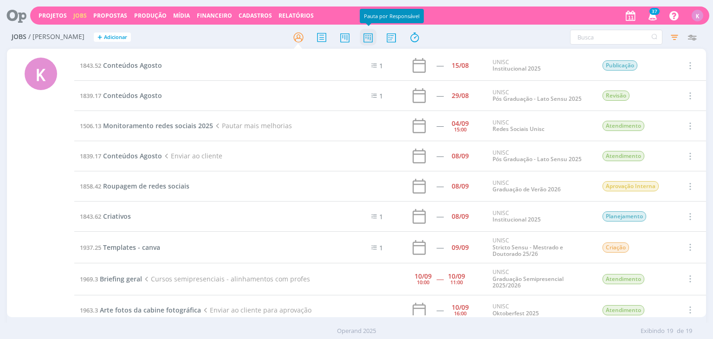
click at [370, 35] on icon at bounding box center [368, 37] width 17 height 18
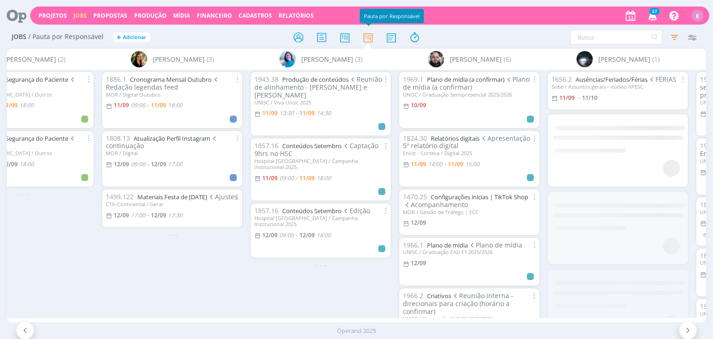
scroll to position [0, 842]
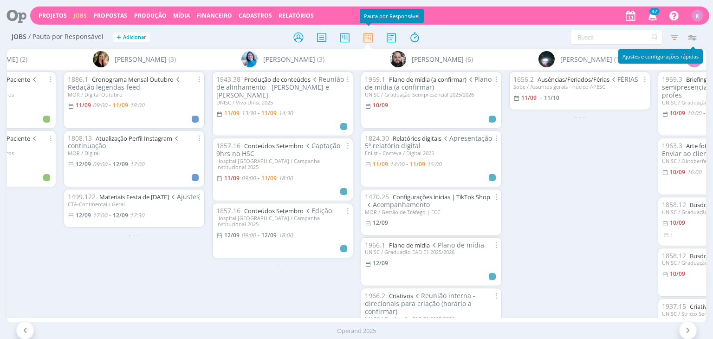
click at [691, 38] on icon "button" at bounding box center [692, 37] width 17 height 17
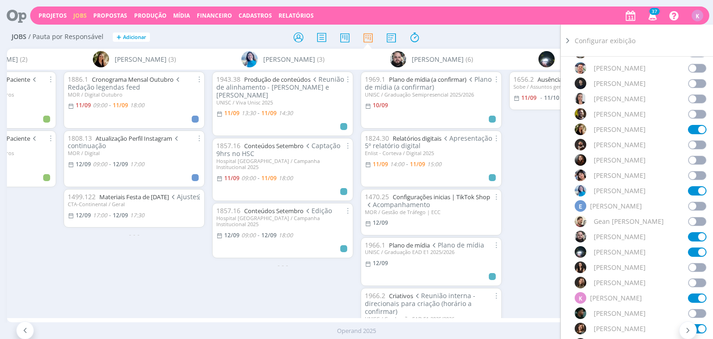
scroll to position [325, 0]
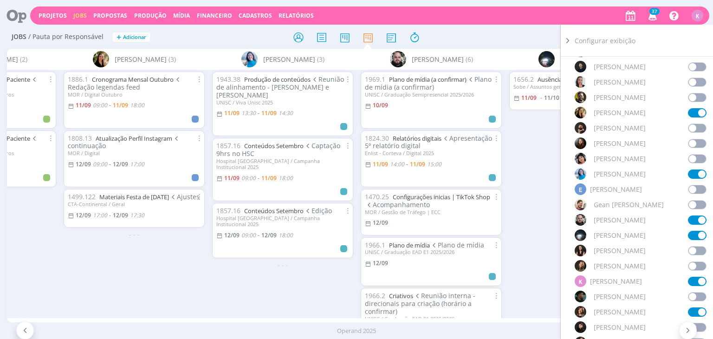
click at [548, 220] on div "1656.2 Ausências/Feriados/Férias FÉRIAS Sobe / Assuntos gerais - núcleo APESC 1…" at bounding box center [580, 194] width 149 height 248
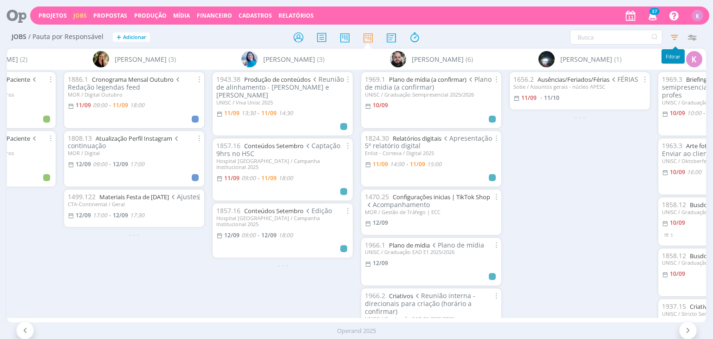
click at [676, 33] on icon "button" at bounding box center [674, 37] width 17 height 17
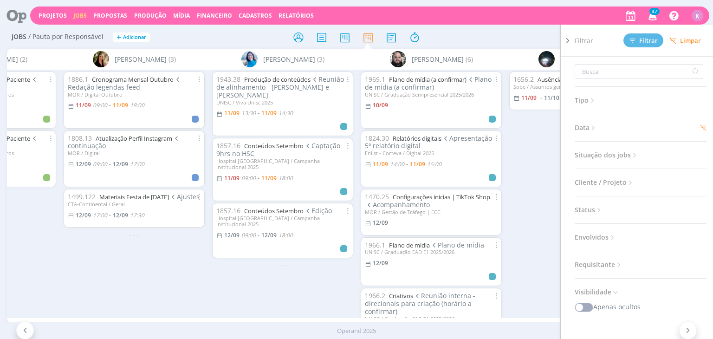
drag, startPoint x: 605, startPoint y: 133, endPoint x: 597, endPoint y: 131, distance: 8.6
click at [605, 133] on div "Tipo Jobs e Tarefas Data Personalizado 10/09/2025 a 12/09/2025 Situação dos job…" at bounding box center [644, 211] width 139 height 308
click at [589, 128] on span "Data" at bounding box center [586, 128] width 23 height 12
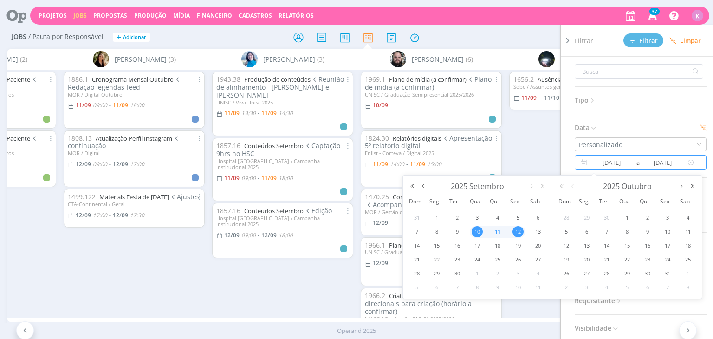
click at [647, 162] on input "12/09/2025" at bounding box center [662, 162] width 45 height 11
click at [443, 247] on div "15" at bounding box center [437, 246] width 20 height 12
click at [498, 233] on span "11" at bounding box center [497, 231] width 11 height 11
type input "[DATE]"
type input "15/09/2025"
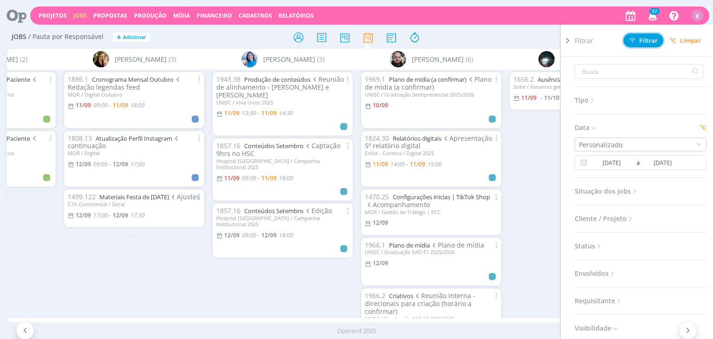
click at [645, 41] on span "Filtrar" at bounding box center [644, 41] width 28 height 6
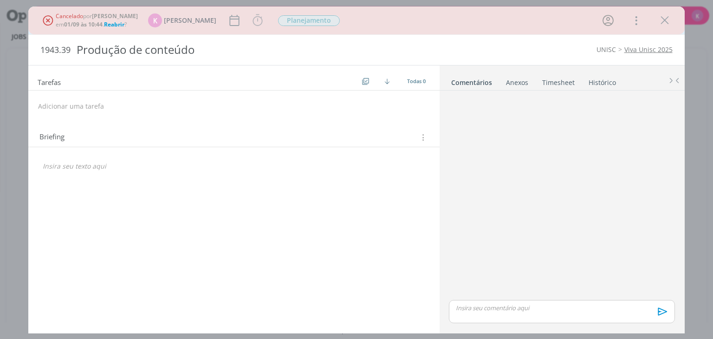
click at [637, 48] on link "Viva Unisc 2025" at bounding box center [648, 49] width 48 height 9
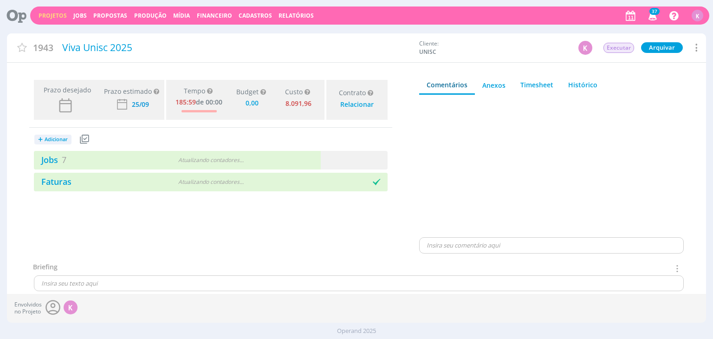
type input "0,00"
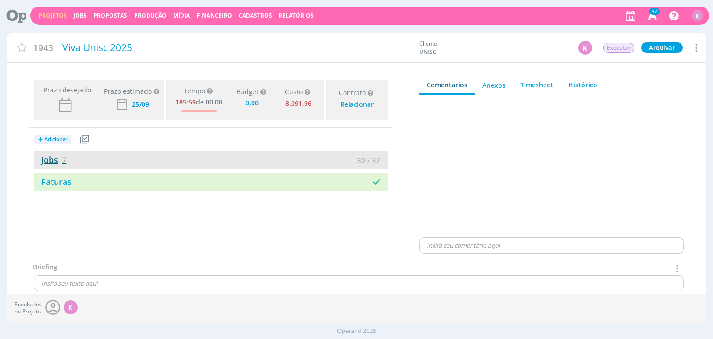
click at [57, 154] on link "Jobs 7" at bounding box center [50, 159] width 32 height 11
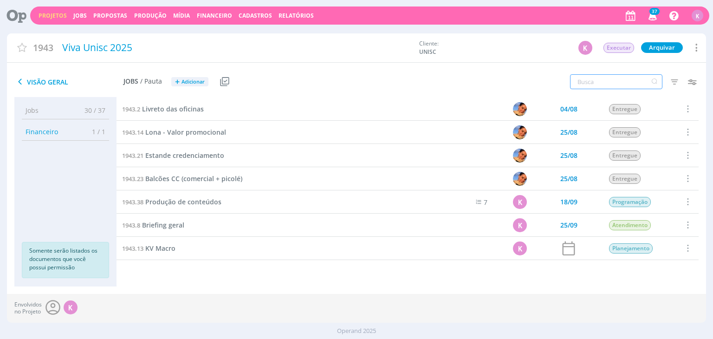
click at [597, 80] on input "text" at bounding box center [616, 81] width 92 height 15
type input "conteúdo"
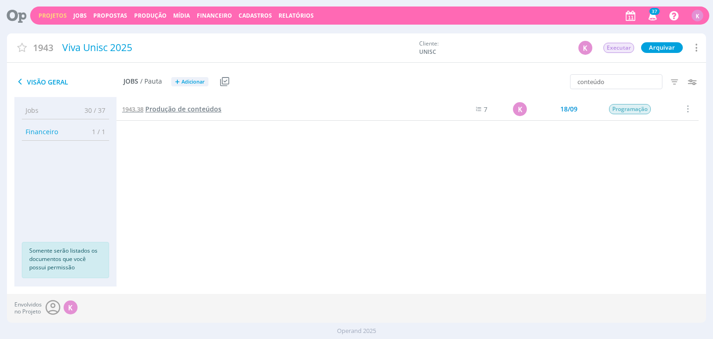
click at [205, 112] on span "Produção de conteúdos" at bounding box center [183, 108] width 76 height 9
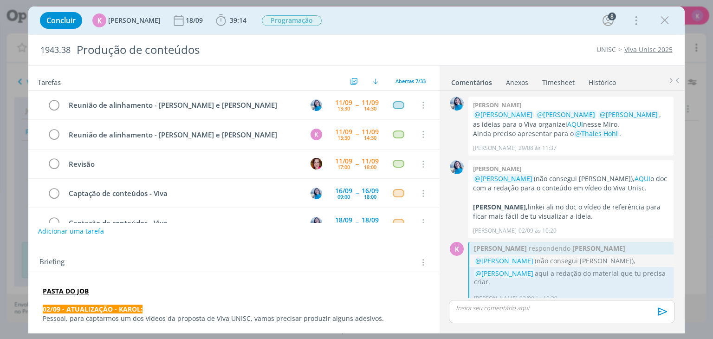
scroll to position [947, 0]
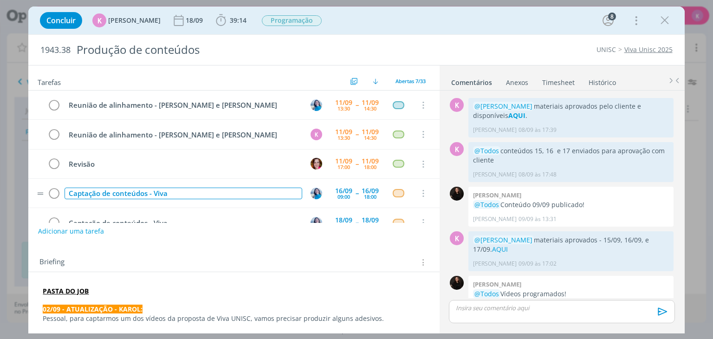
click at [114, 193] on div "Captação de conteúdos - Viva" at bounding box center [183, 194] width 237 height 12
copy div "Captação de conteúdos - Viva"
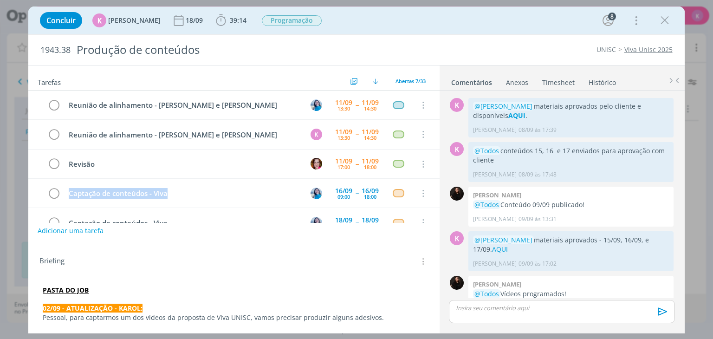
click at [88, 229] on button "Adicionar uma tarefa" at bounding box center [71, 231] width 66 height 16
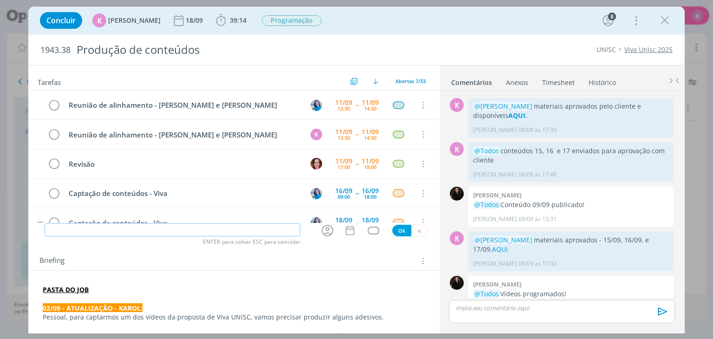
paste input "Captação de conteúdos - Viva"
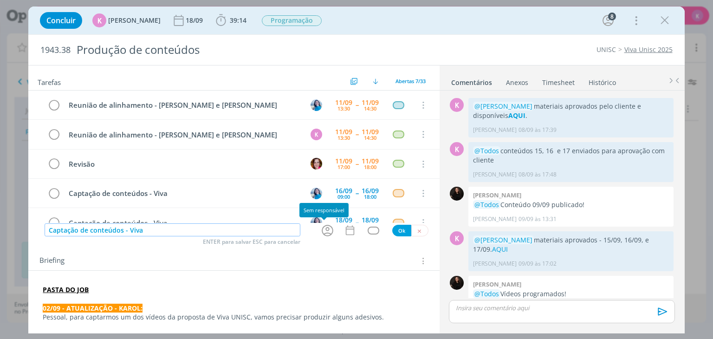
click at [326, 230] on icon "dialog" at bounding box center [327, 230] width 14 height 14
type input "Captação de conteúdos - Viva"
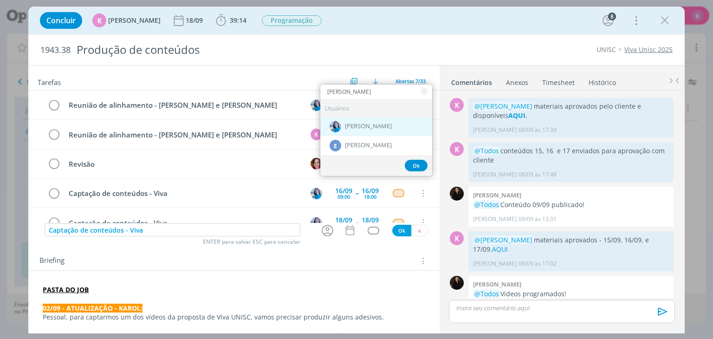
type input "[PERSON_NAME]"
click at [371, 125] on span "[PERSON_NAME]" at bounding box center [368, 126] width 47 height 7
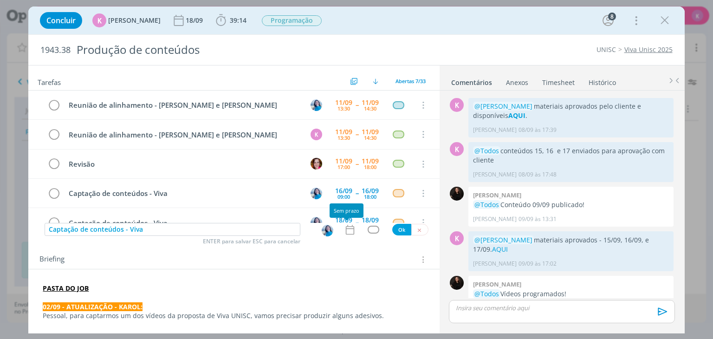
click at [347, 233] on icon "dialog" at bounding box center [350, 230] width 12 height 12
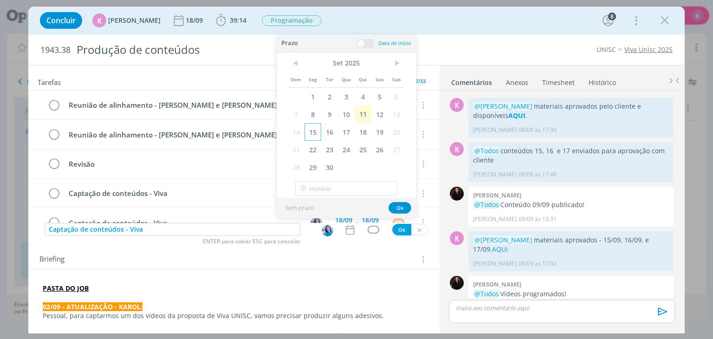
click at [314, 136] on span "15" at bounding box center [313, 132] width 17 height 18
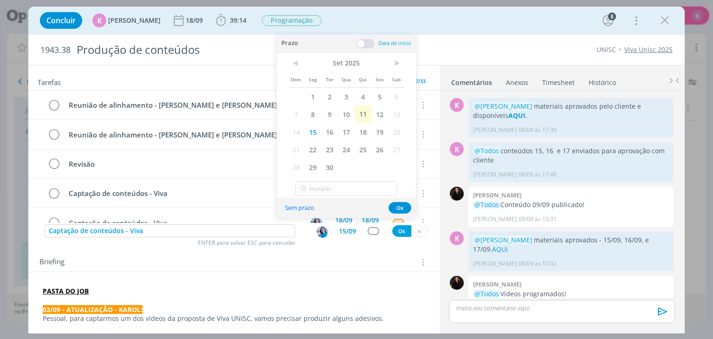
click at [367, 42] on span at bounding box center [365, 43] width 19 height 9
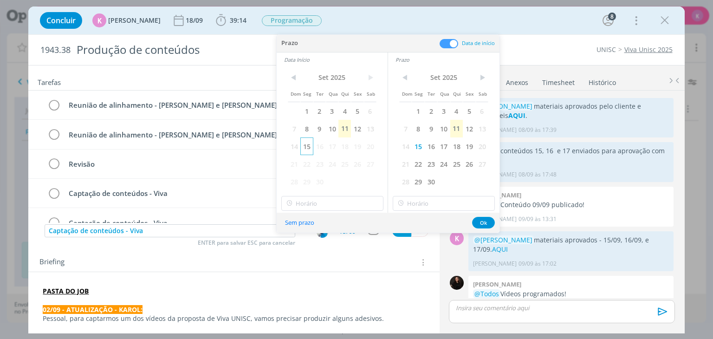
click at [307, 149] on span "15" at bounding box center [306, 146] width 13 height 18
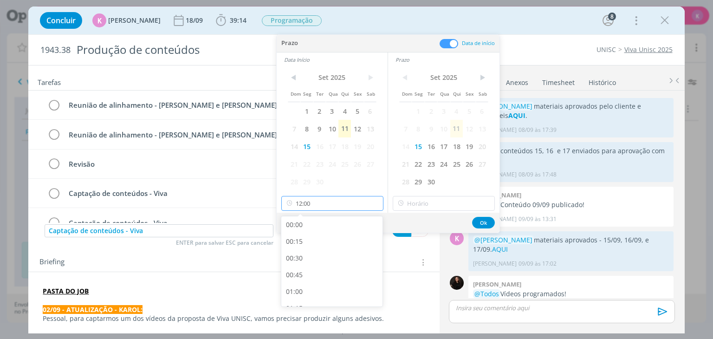
click at [316, 200] on input "12:00" at bounding box center [332, 203] width 102 height 15
click at [319, 276] on div "09:00" at bounding box center [333, 280] width 104 height 17
type input "09:00"
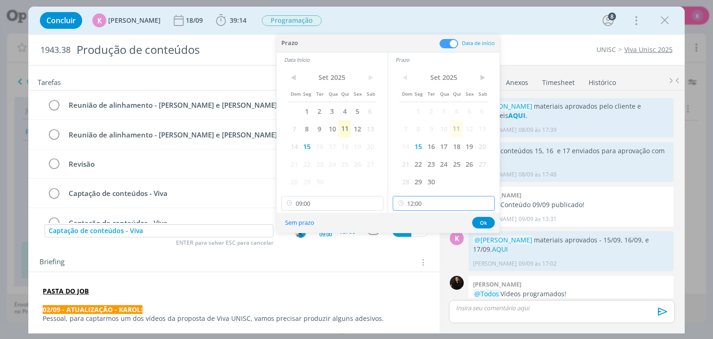
click at [435, 202] on input "12:00" at bounding box center [444, 203] width 102 height 15
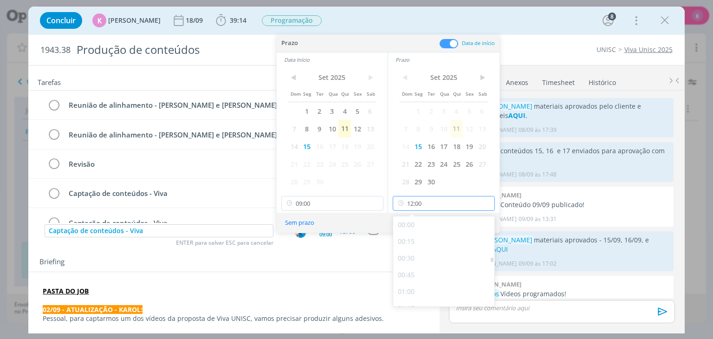
scroll to position [732, 0]
drag, startPoint x: 431, startPoint y: 232, endPoint x: 470, endPoint y: 220, distance: 40.8
click at [431, 232] on div "11:00" at bounding box center [445, 228] width 104 height 17
type input "11:00"
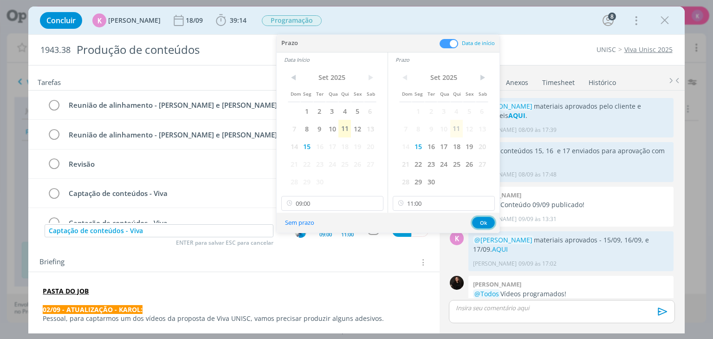
click at [484, 218] on button "Ok" at bounding box center [483, 223] width 23 height 12
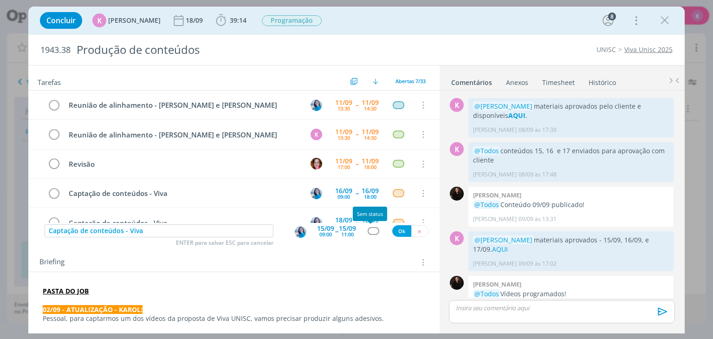
click at [371, 231] on div "dialog" at bounding box center [374, 231] width 12 height 8
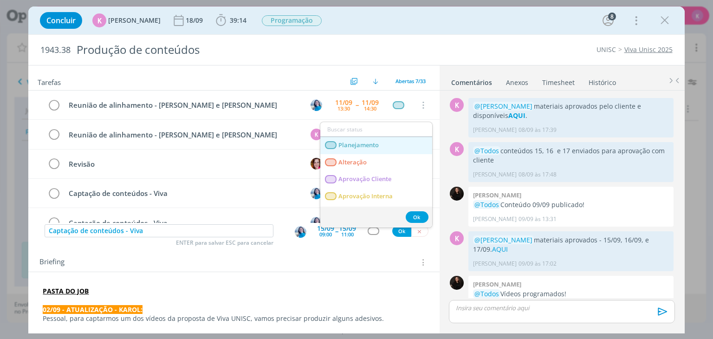
click at [394, 148] on link "Planejamento" at bounding box center [376, 145] width 112 height 17
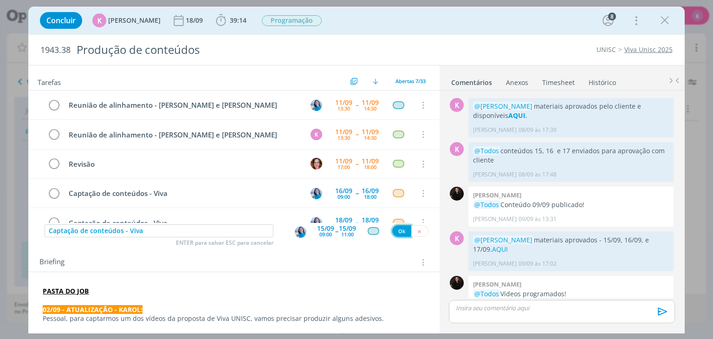
click at [397, 234] on button "Ok" at bounding box center [401, 231] width 19 height 12
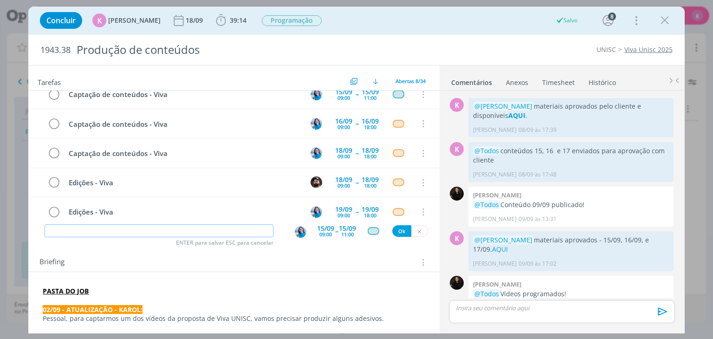
scroll to position [107, 0]
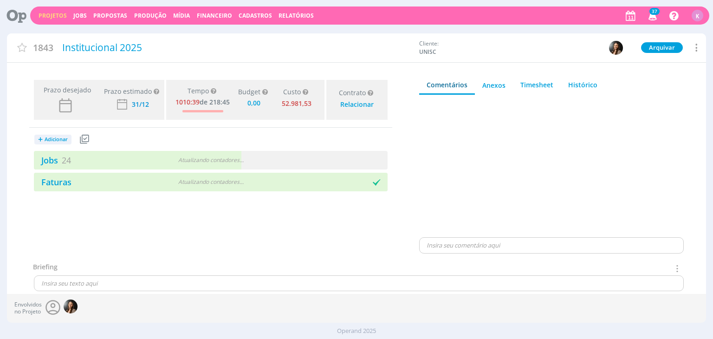
type input "0,00"
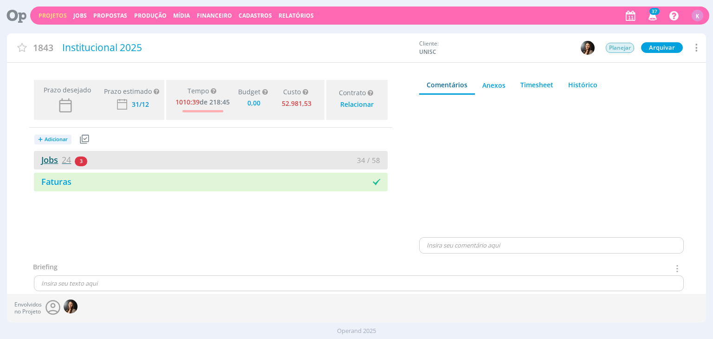
click at [50, 160] on link "Jobs 24" at bounding box center [52, 159] width 37 height 11
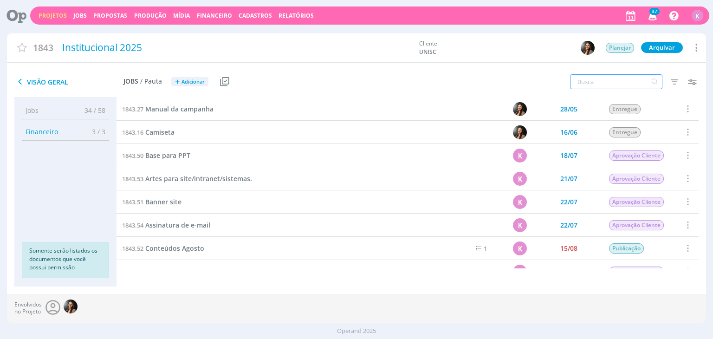
click at [578, 75] on input "text" at bounding box center [616, 81] width 92 height 15
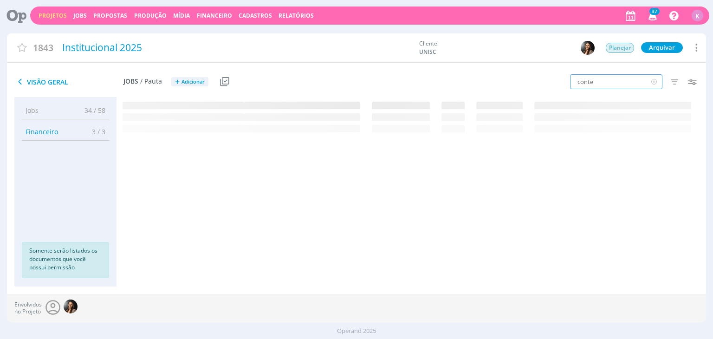
drag, startPoint x: 607, startPoint y: 84, endPoint x: 607, endPoint y: 75, distance: 8.4
click at [607, 75] on input "conte" at bounding box center [616, 81] width 92 height 15
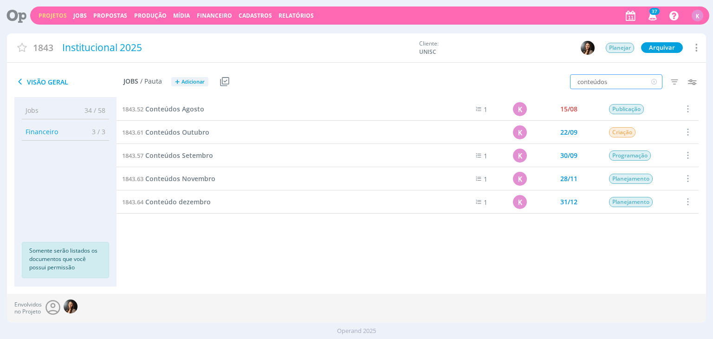
type input "conteúdos"
click at [195, 156] on span "Conteúdos Setembro" at bounding box center [179, 155] width 68 height 9
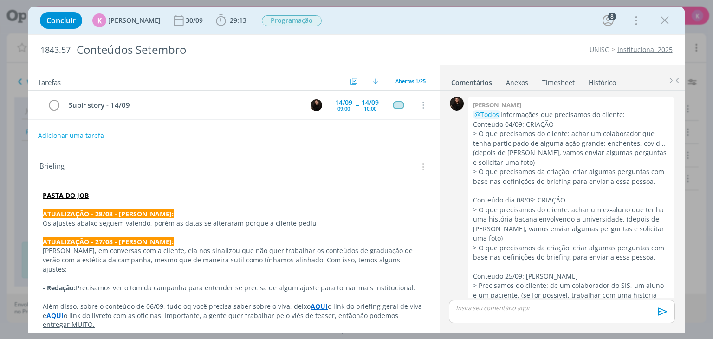
scroll to position [1848, 0]
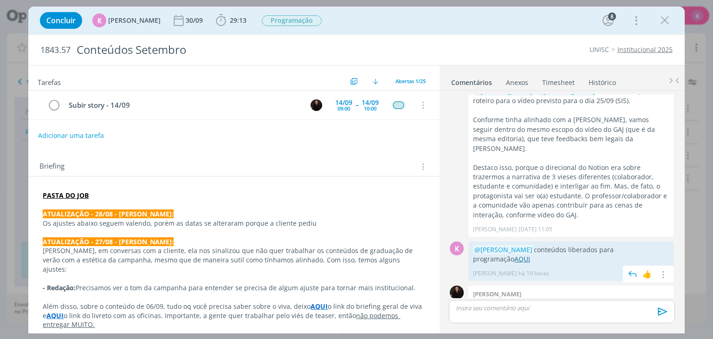
click at [514, 254] on link "AQUI" at bounding box center [522, 258] width 16 height 9
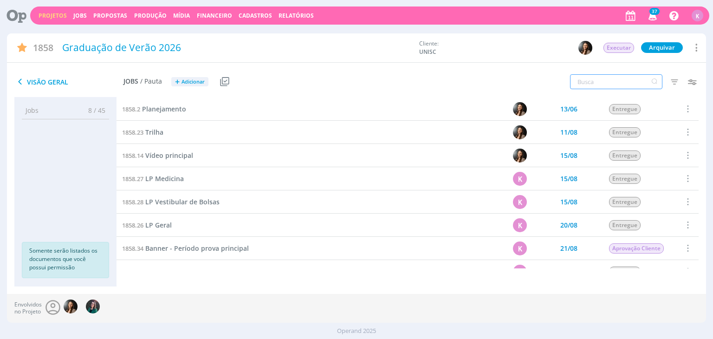
click at [584, 79] on input "text" at bounding box center [616, 81] width 92 height 15
type input "setembro"
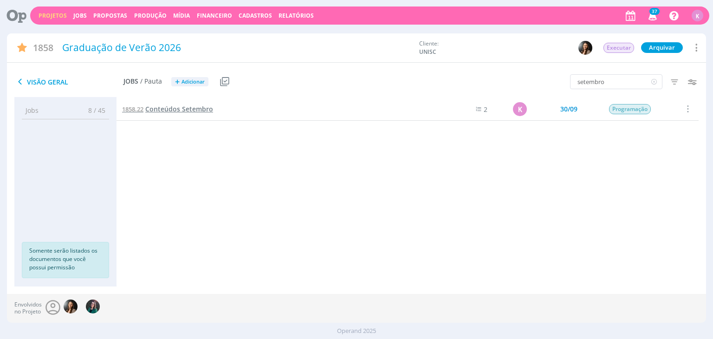
click at [191, 105] on span "Conteúdos Setembro" at bounding box center [179, 108] width 68 height 9
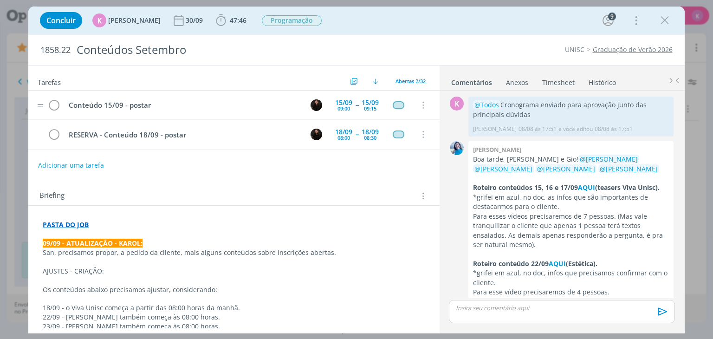
scroll to position [1373, 0]
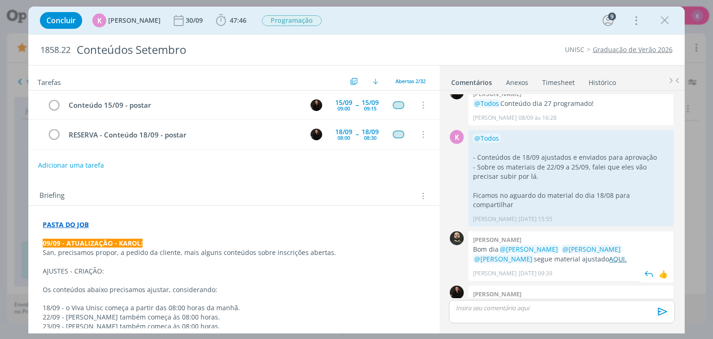
click at [609, 254] on link "AQUI." at bounding box center [618, 258] width 18 height 9
